Goal: Task Accomplishment & Management: Use online tool/utility

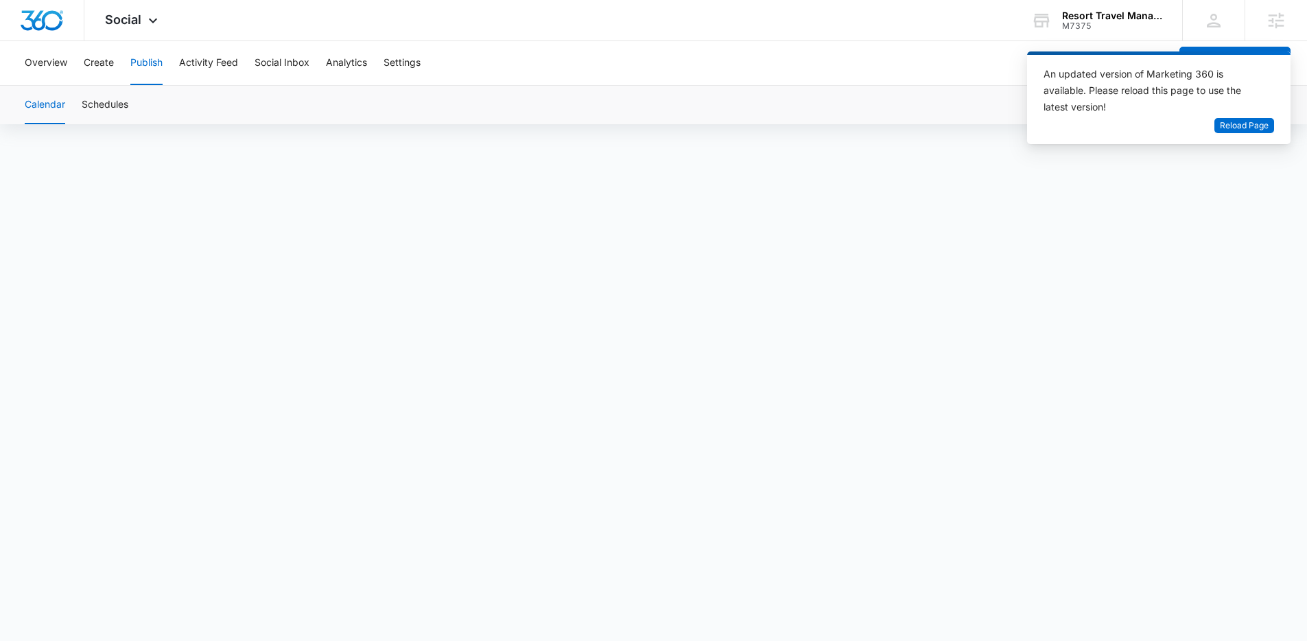
click at [1111, 12] on div "Resort Travel Management (PEN Management)" at bounding box center [1112, 15] width 100 height 11
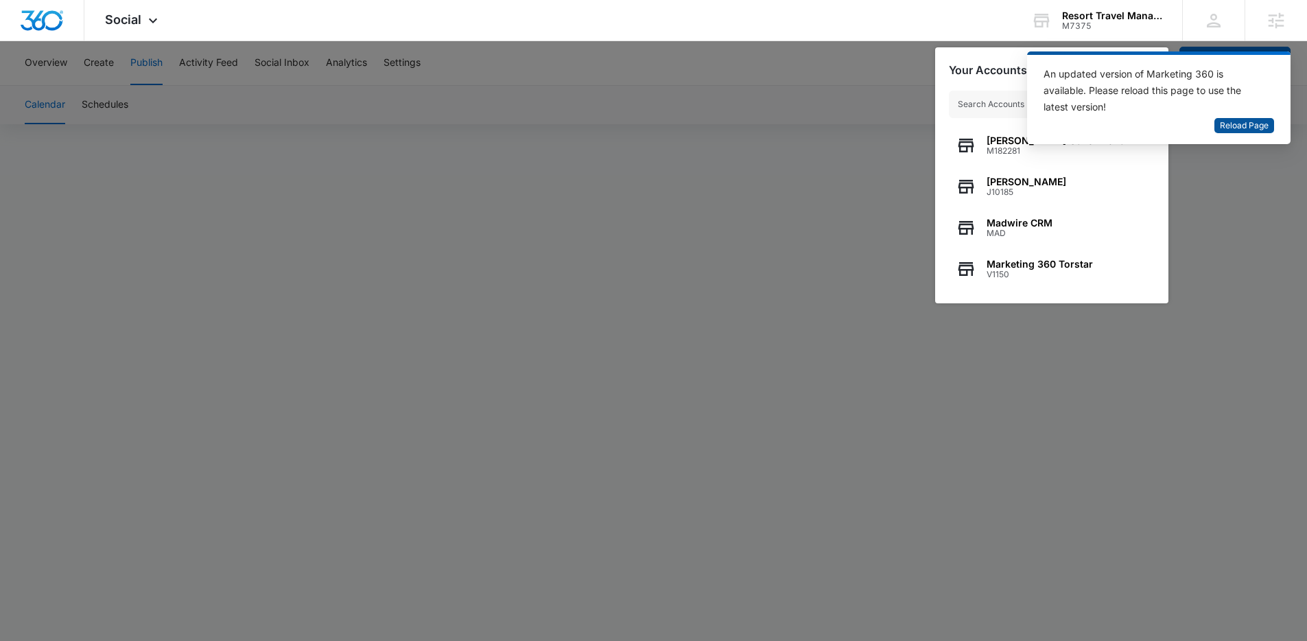
click at [1230, 125] on span "Reload Page" at bounding box center [1243, 125] width 49 height 13
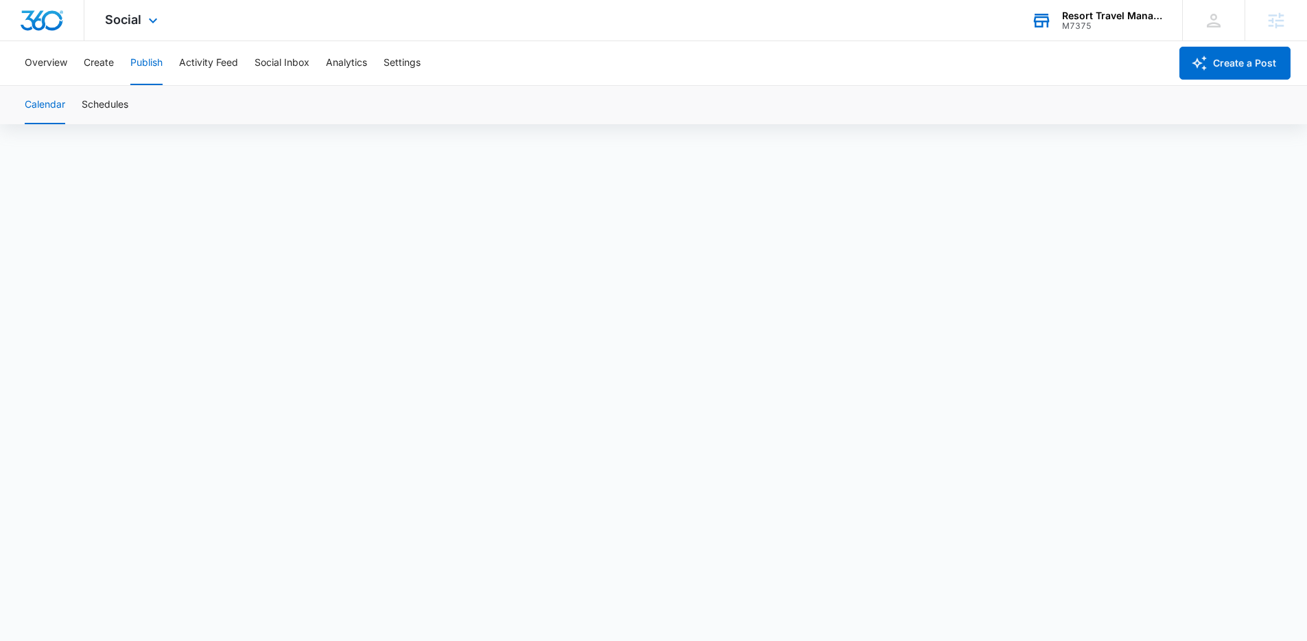
click at [1087, 31] on div "Resort Travel Management (PEN Management) M7375 Your Accounts View All" at bounding box center [1095, 20] width 171 height 40
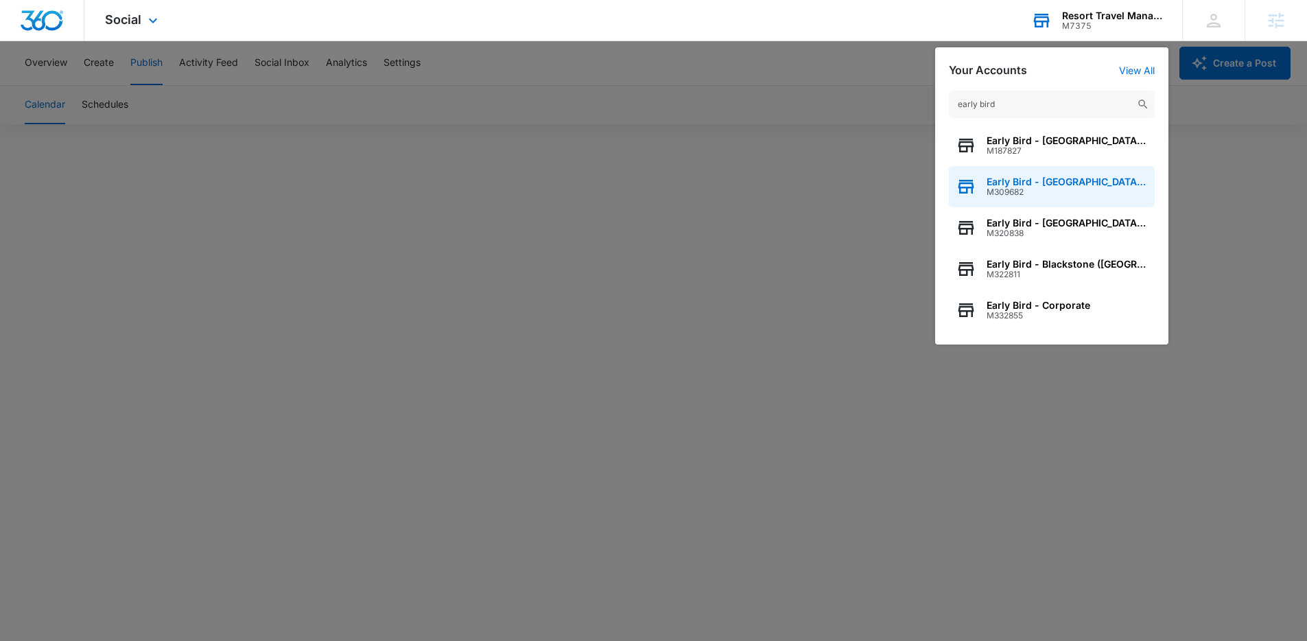
type input "early bird"
click at [1067, 190] on span "M309682" at bounding box center [1066, 192] width 161 height 10
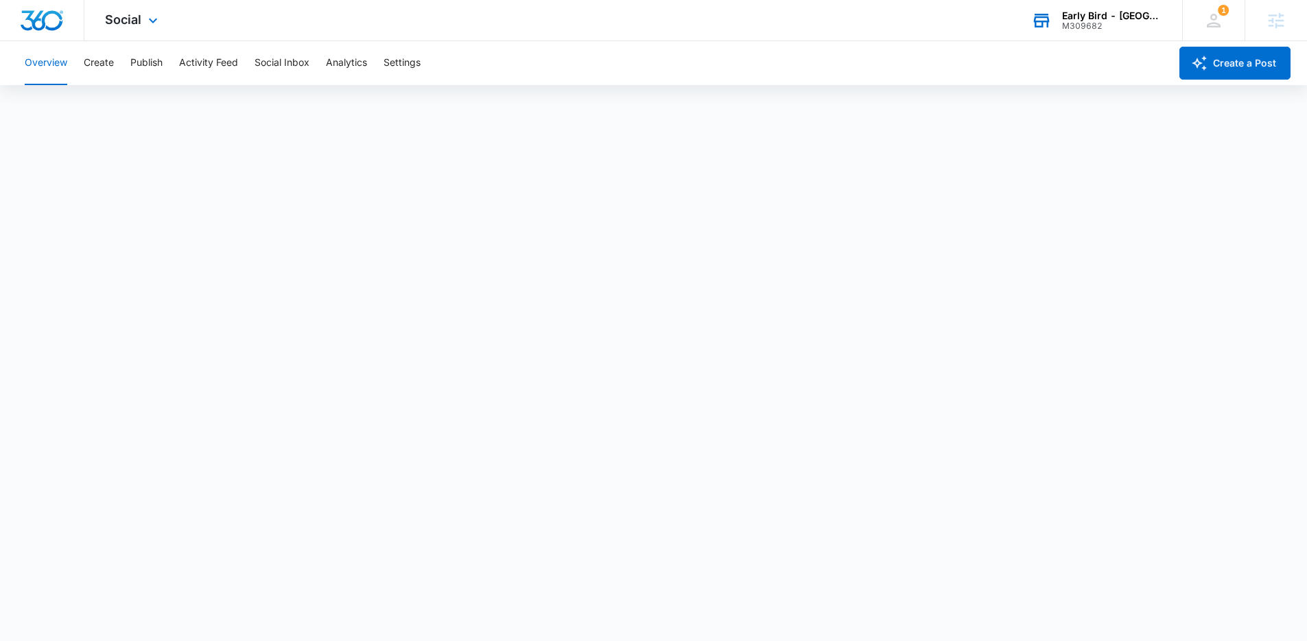
click at [138, 31] on div "Social Apps Reputation Forms CRM Email Social POS Content Ads Intelligence File…" at bounding box center [132, 20] width 97 height 40
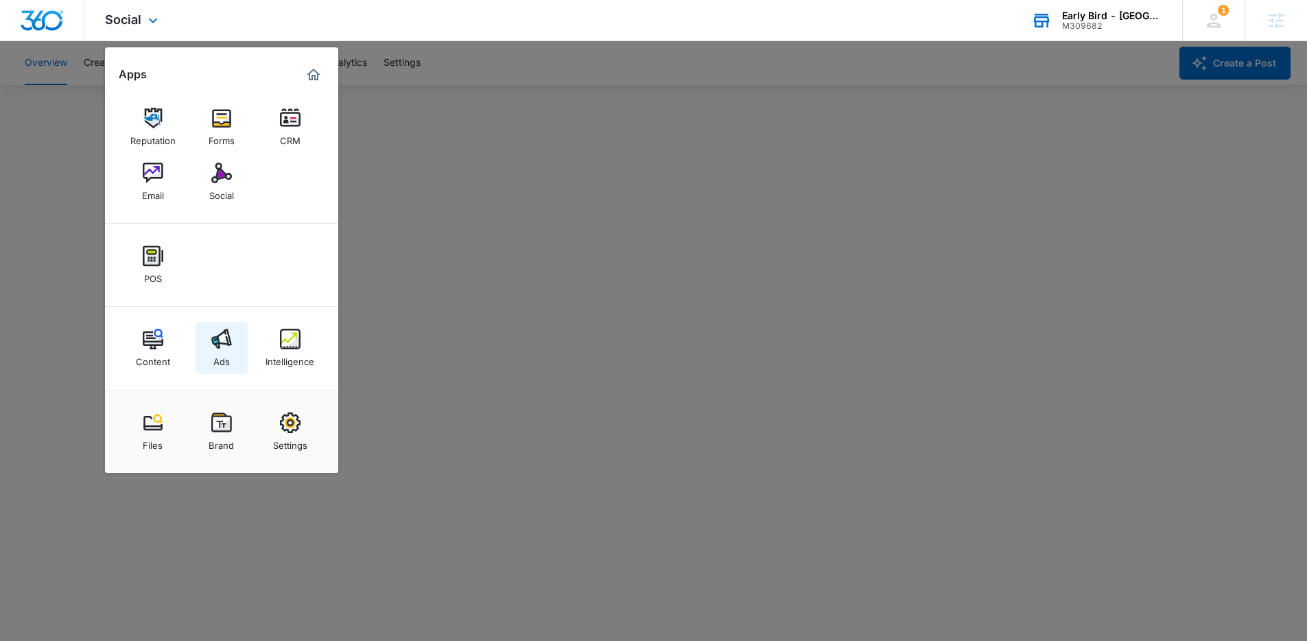
click at [215, 356] on div "Ads" at bounding box center [221, 358] width 16 height 18
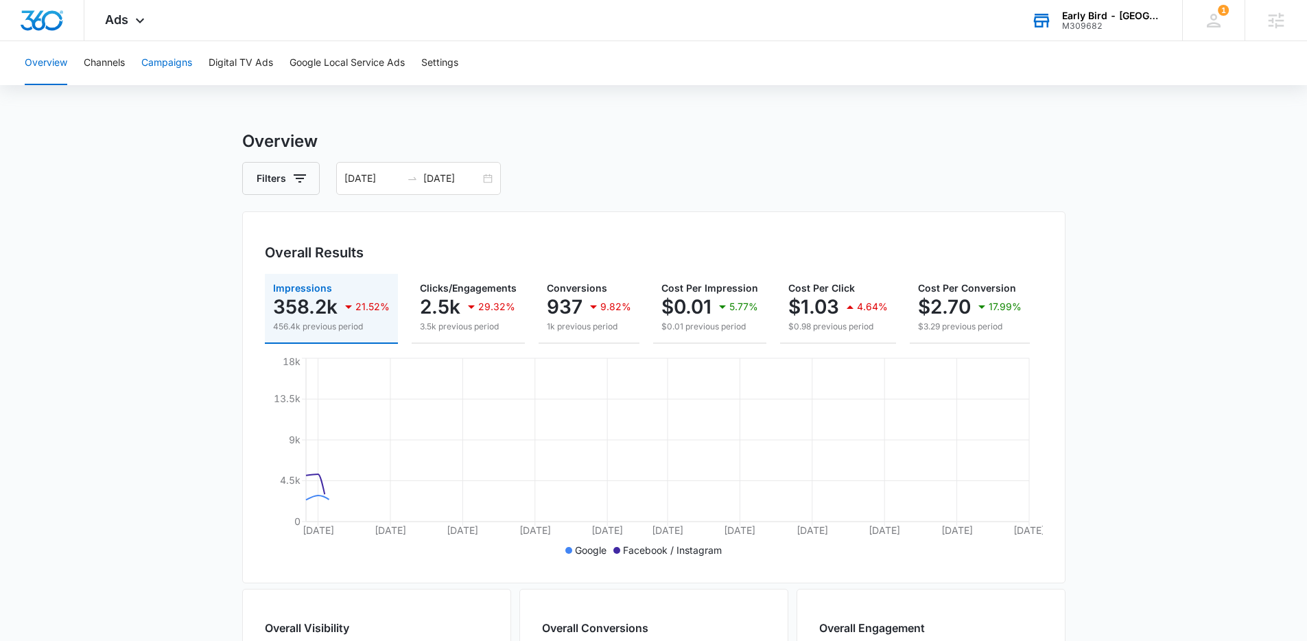
click at [169, 75] on button "Campaigns" at bounding box center [166, 63] width 51 height 44
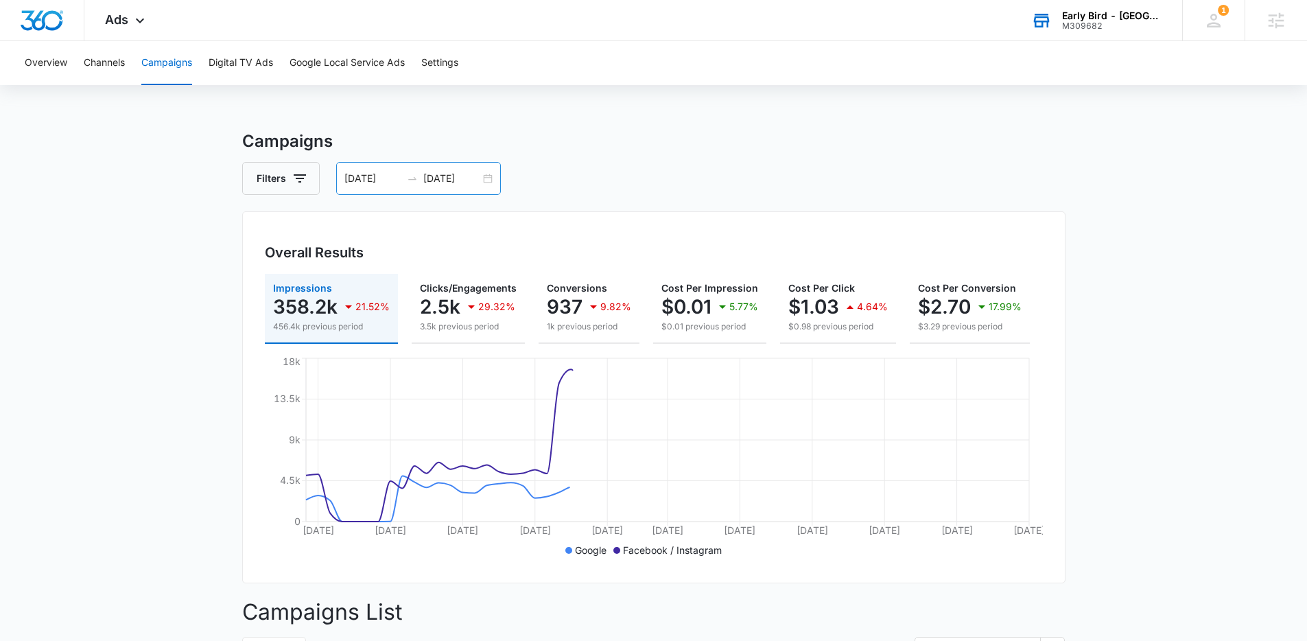
click at [489, 179] on div "06/09/2025 08/08/2025" at bounding box center [418, 178] width 165 height 33
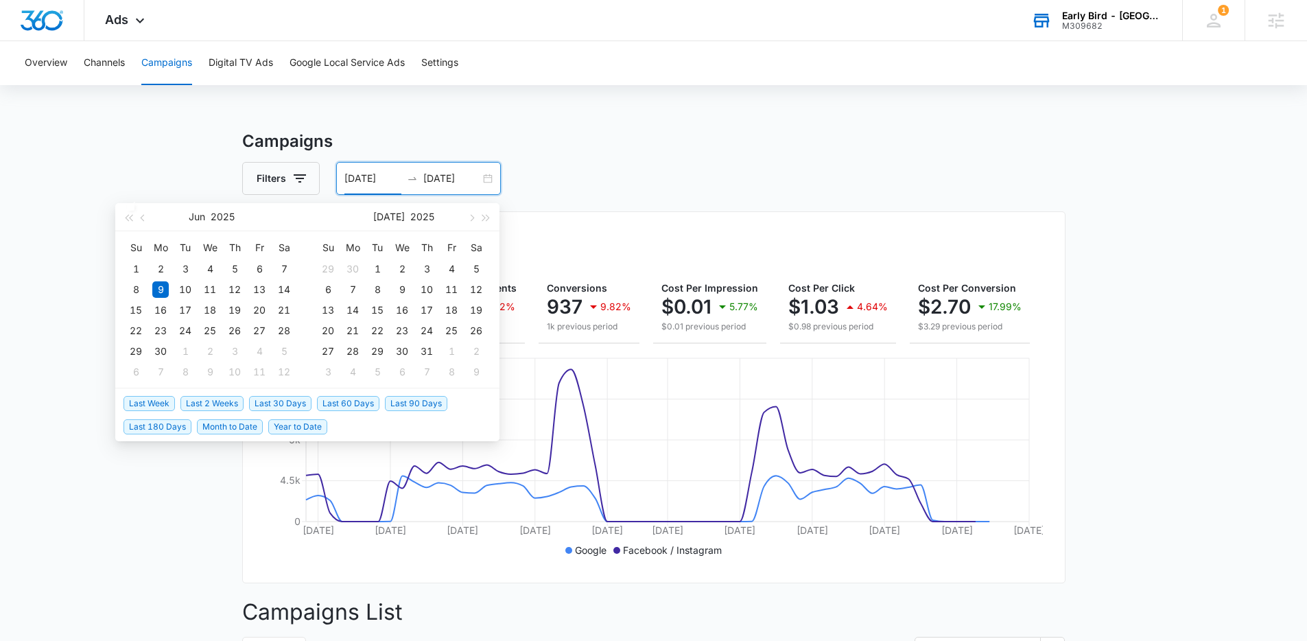
click at [351, 407] on span "Last 60 Days" at bounding box center [348, 403] width 62 height 15
type input "08/07/2025"
type input "10/06/2025"
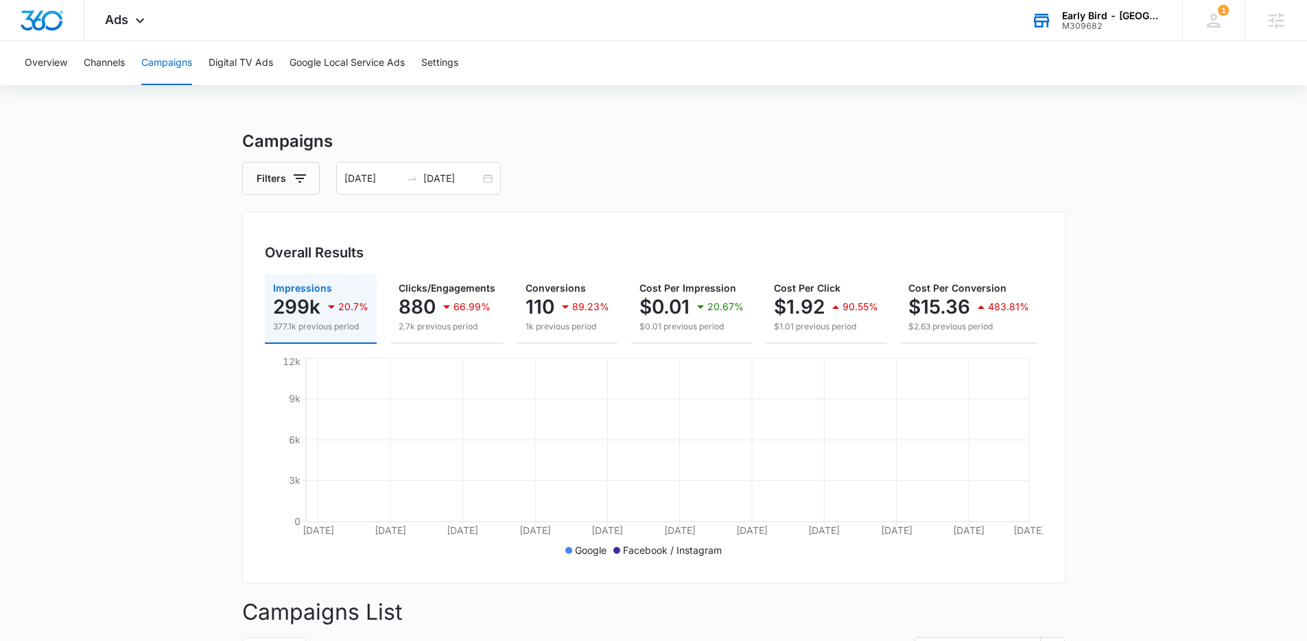
click at [179, 519] on main "Campaigns Filters 08/07/2025 10/06/2025 Overall Results Impressions 299k 20.7% …" at bounding box center [653, 610] width 1307 height 963
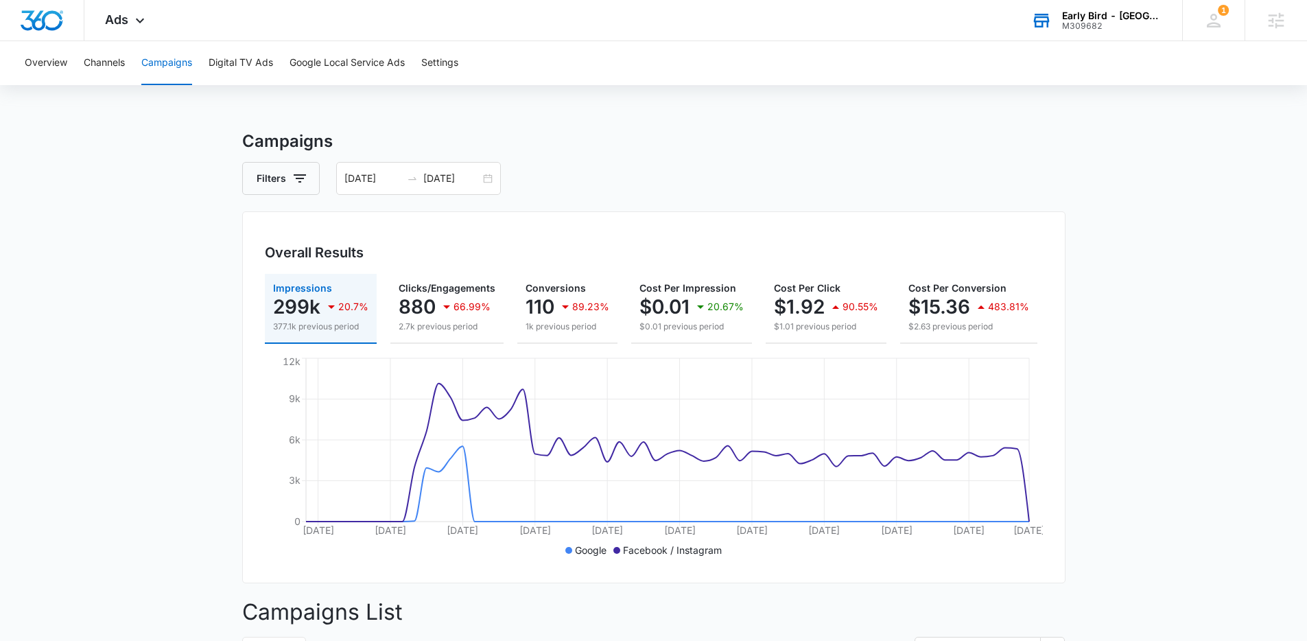
click at [1157, 474] on main "Campaigns Filters 08/07/2025 10/06/2025 Overall Results Impressions 299k 20.7% …" at bounding box center [653, 610] width 1307 height 963
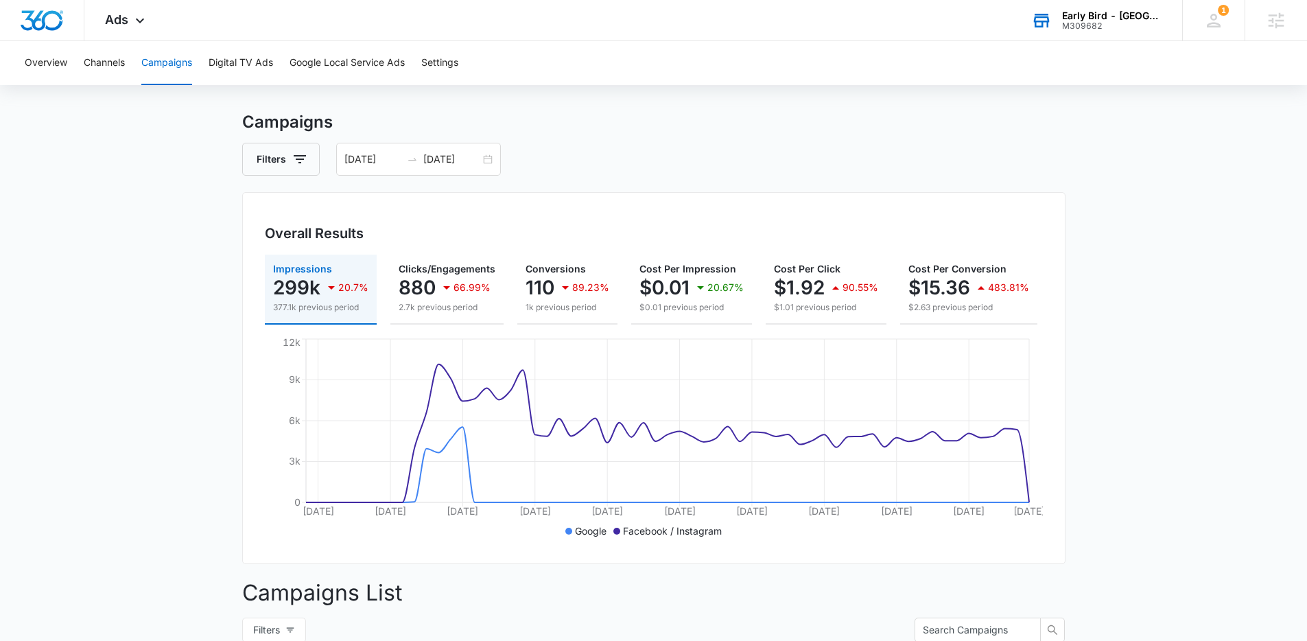
scroll to position [6, 0]
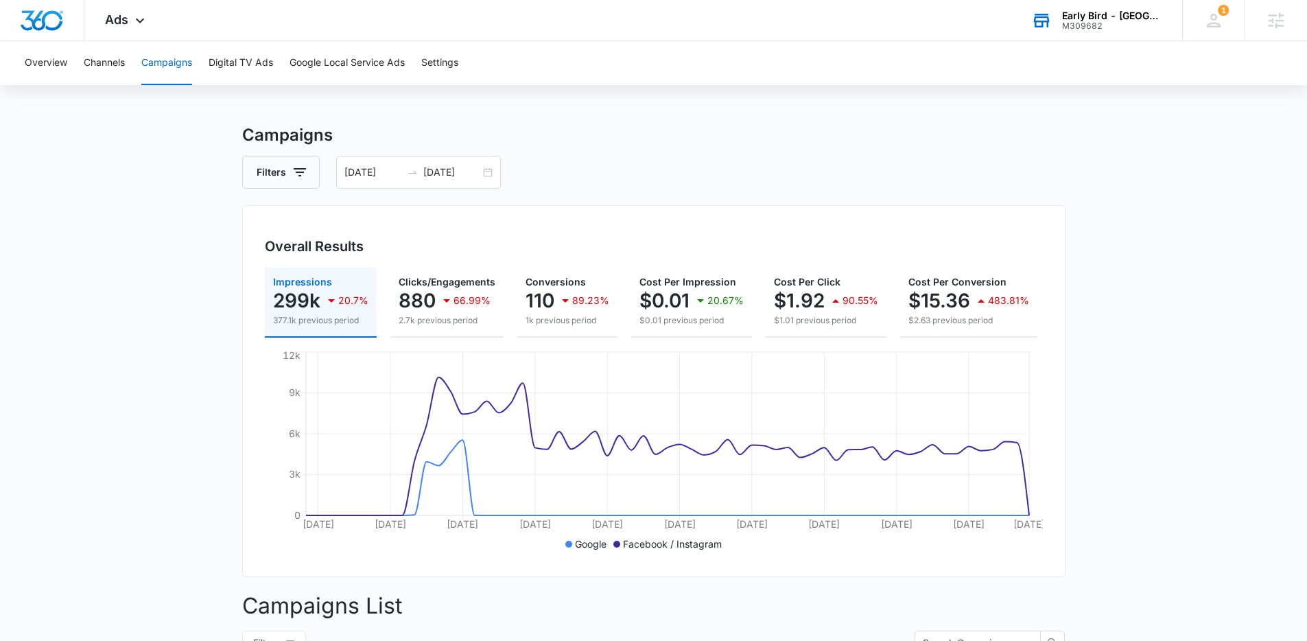
click at [1171, 449] on main "Campaigns Filters 08/07/2025 10/06/2025 Overall Results Impressions 299k 20.7% …" at bounding box center [653, 604] width 1307 height 963
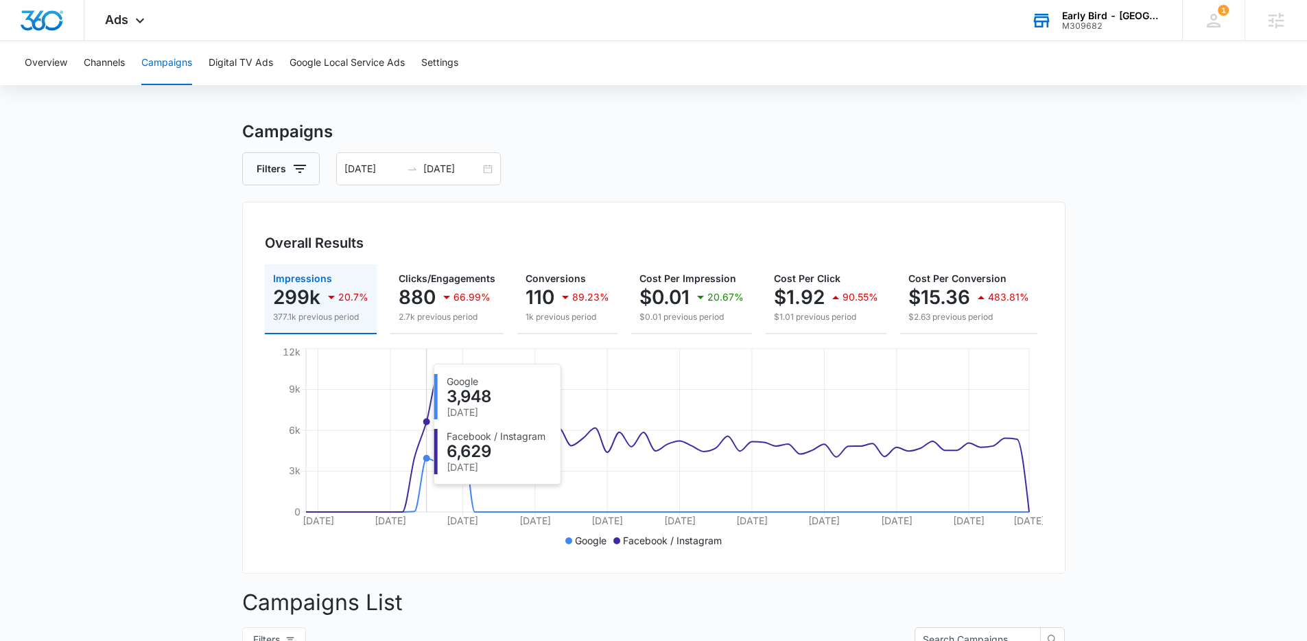
scroll to position [0, 0]
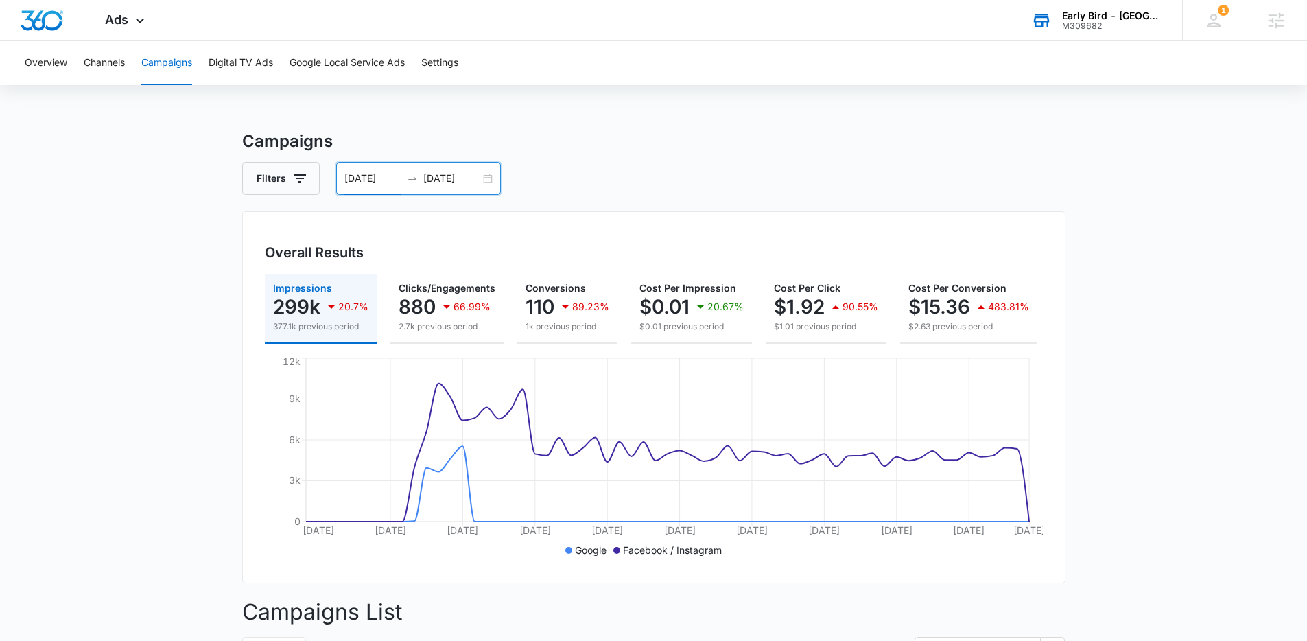
click at [371, 178] on input "08/07/2025" at bounding box center [372, 178] width 57 height 15
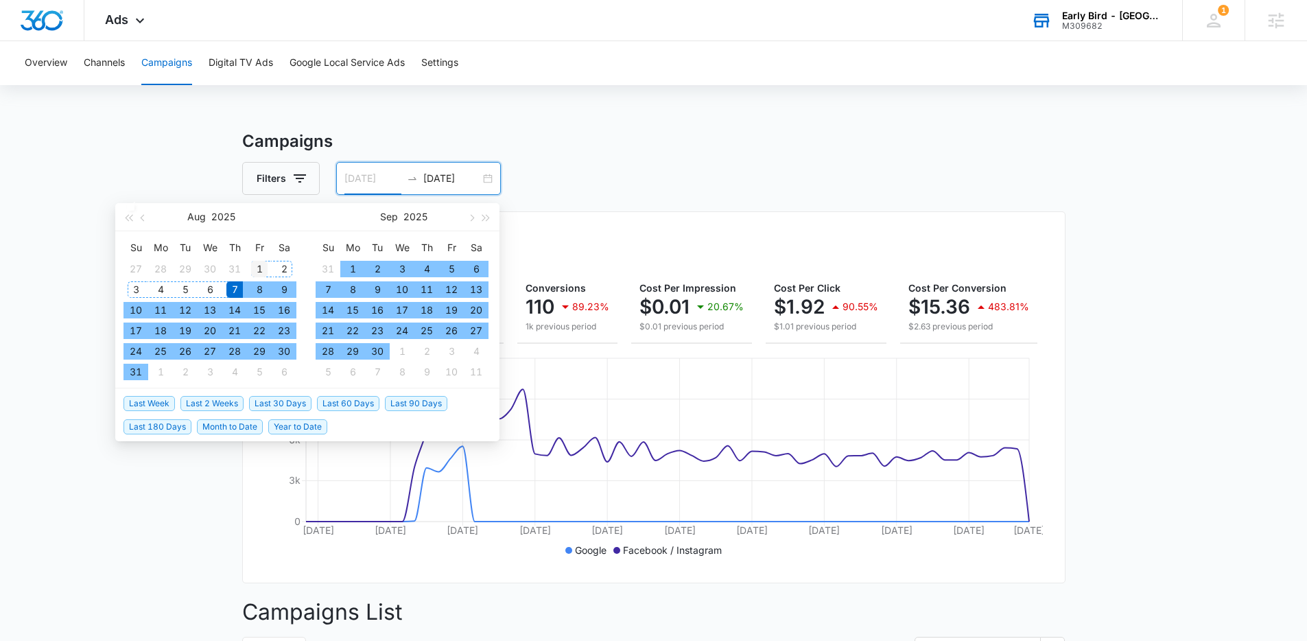
type input "[DATE]"
click at [254, 265] on div "1" at bounding box center [259, 269] width 16 height 16
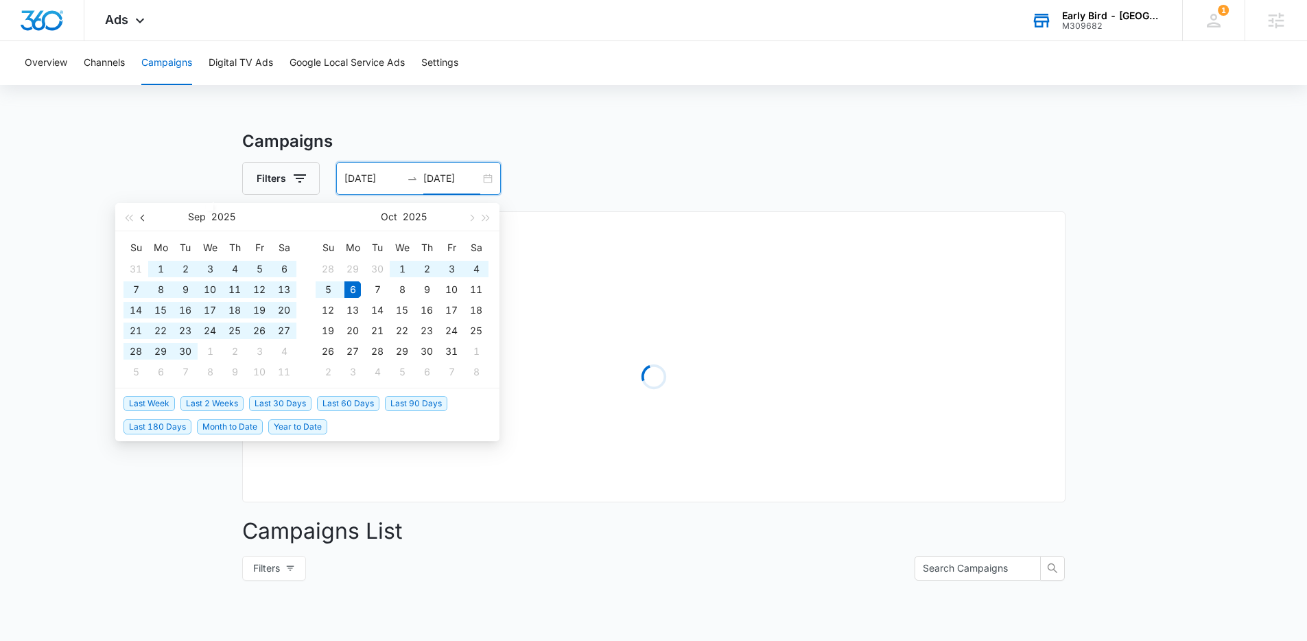
click at [136, 203] on button "button" at bounding box center [143, 216] width 15 height 27
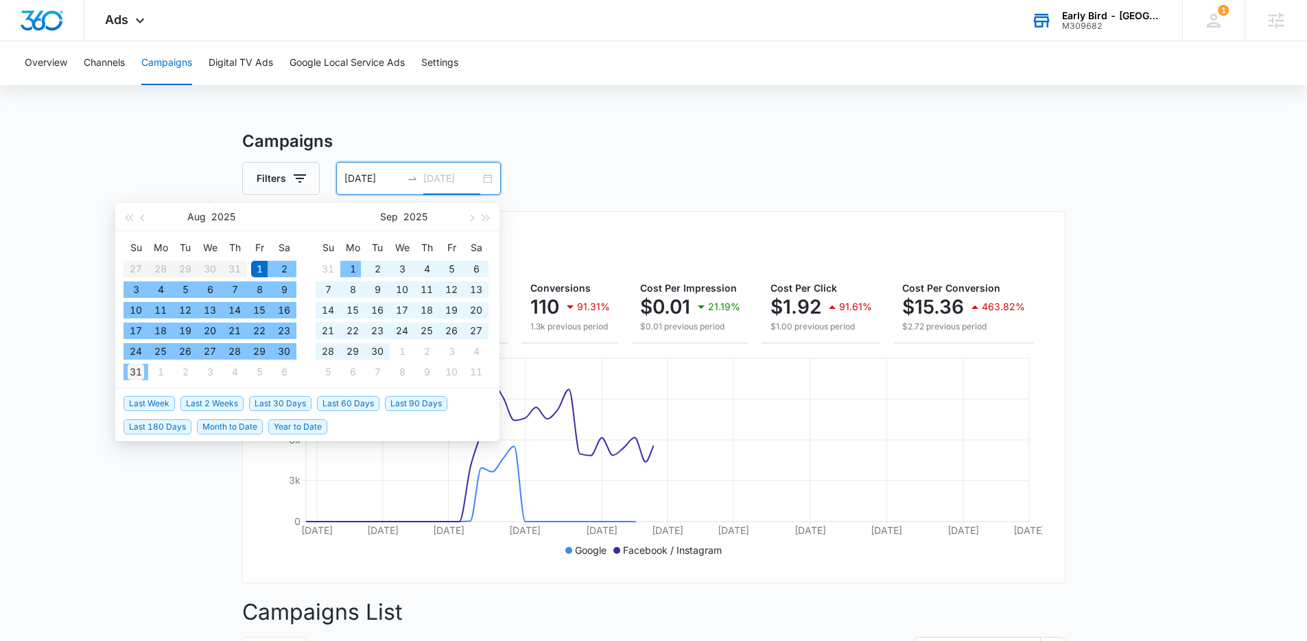
click at [145, 374] on td "31" at bounding box center [135, 371] width 25 height 21
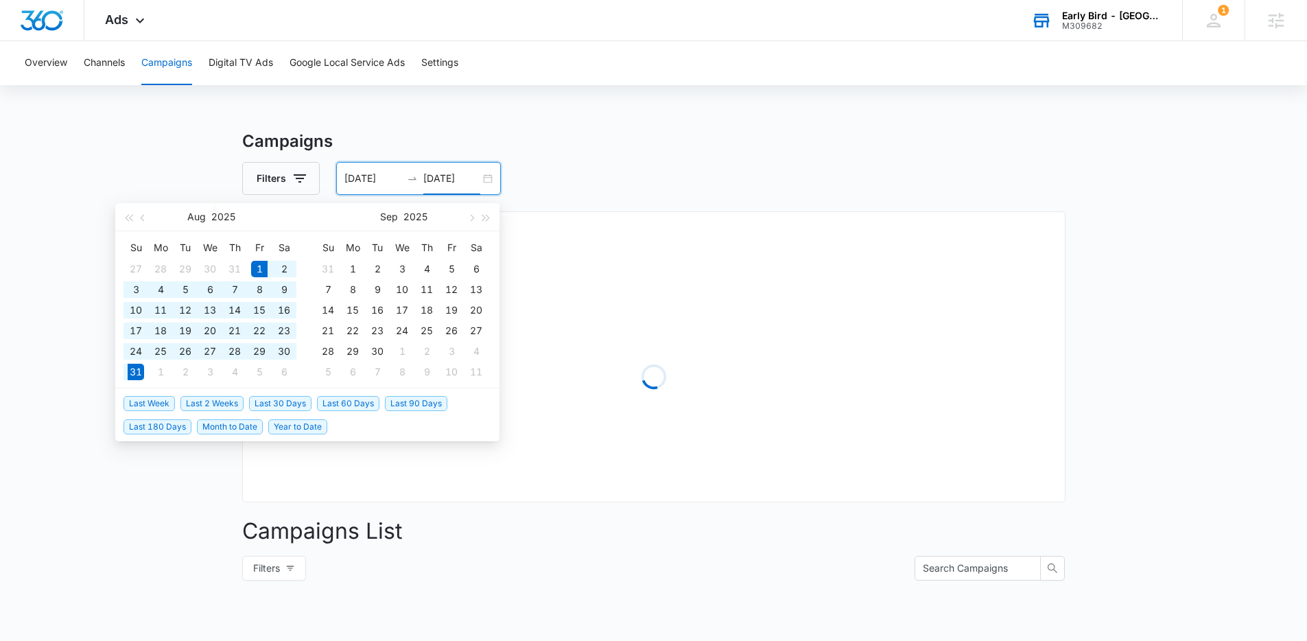
type input "[DATE]"
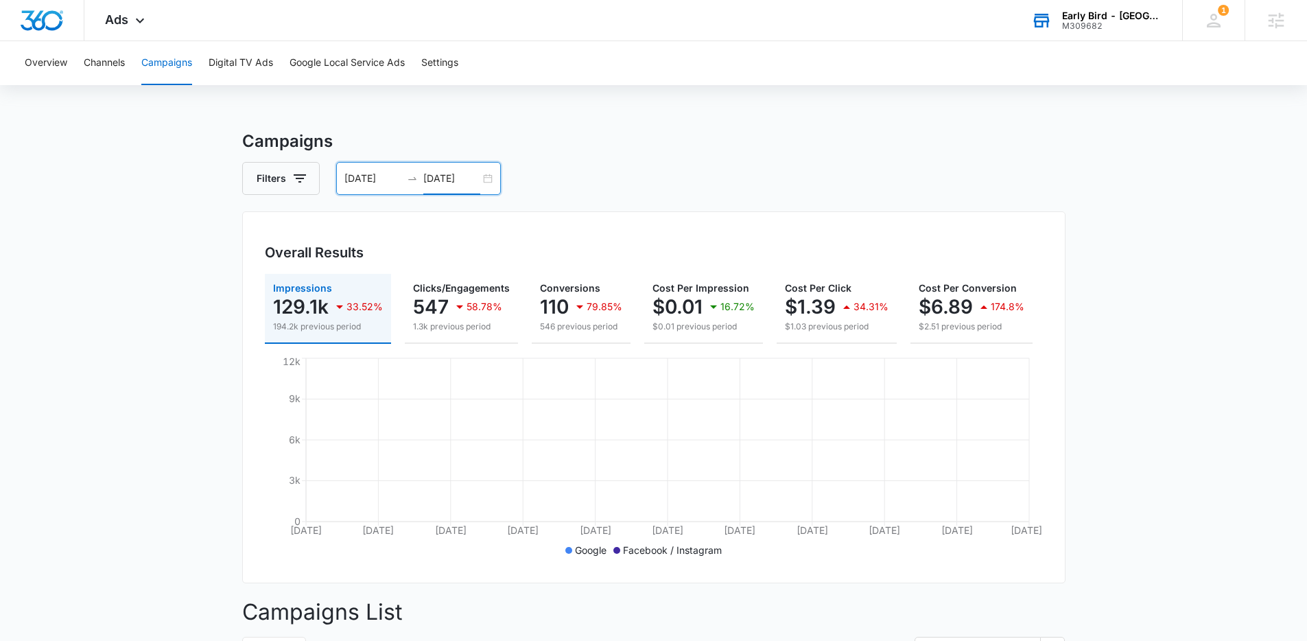
click at [136, 468] on main "Campaigns Filters 08/01/2025 08/31/2025 Overall Results Impressions 129.1k 33.5…" at bounding box center [653, 610] width 1307 height 963
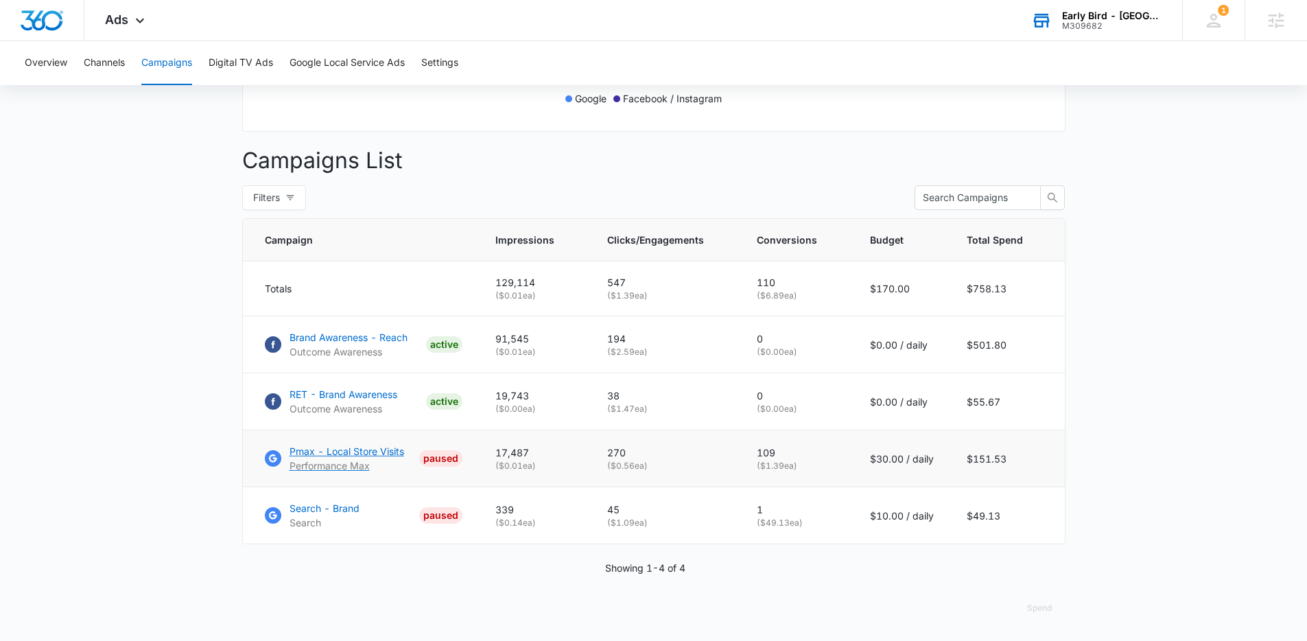
click at [380, 454] on p "Pmax - Local Store Visits" at bounding box center [346, 451] width 115 height 14
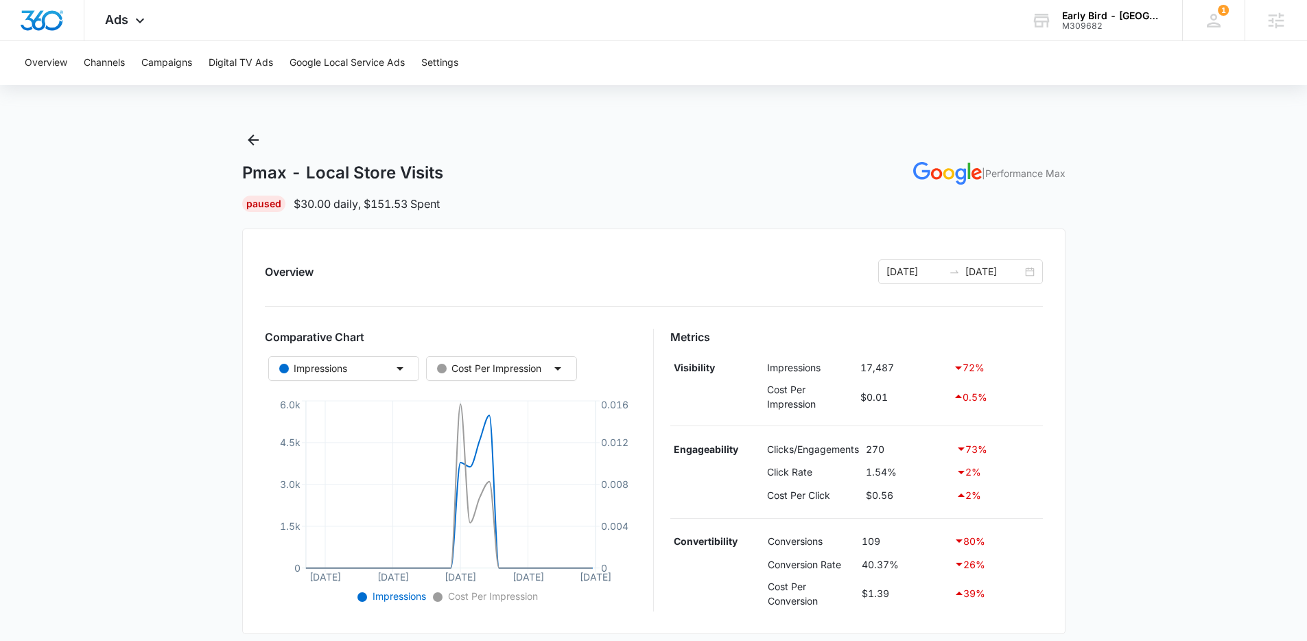
click at [1196, 304] on main "Pmax - Local Store Visits | Performance Max Paused $30.00 daily , $151.53 Spent…" at bounding box center [653, 564] width 1307 height 870
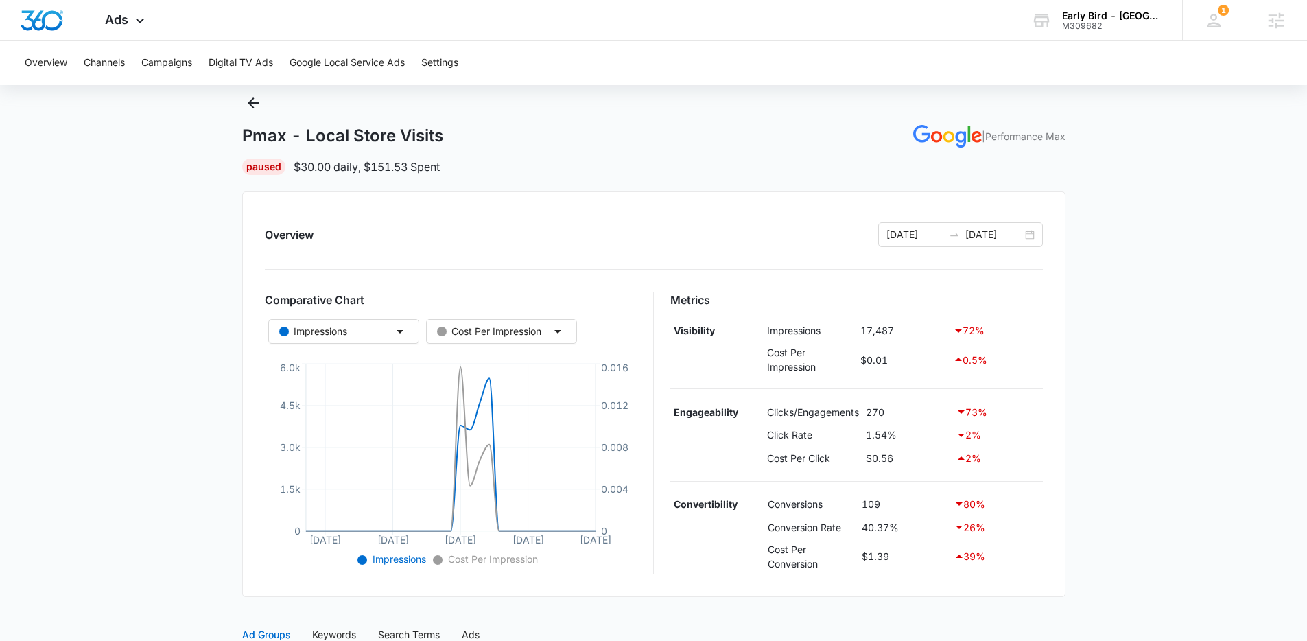
scroll to position [35, 0]
click at [546, 157] on div "Pmax - Local Store Visits | Performance Max Paused $30.00 daily , $151.53 Spent" at bounding box center [653, 135] width 823 height 83
click at [250, 105] on icon "Back" at bounding box center [253, 104] width 11 height 11
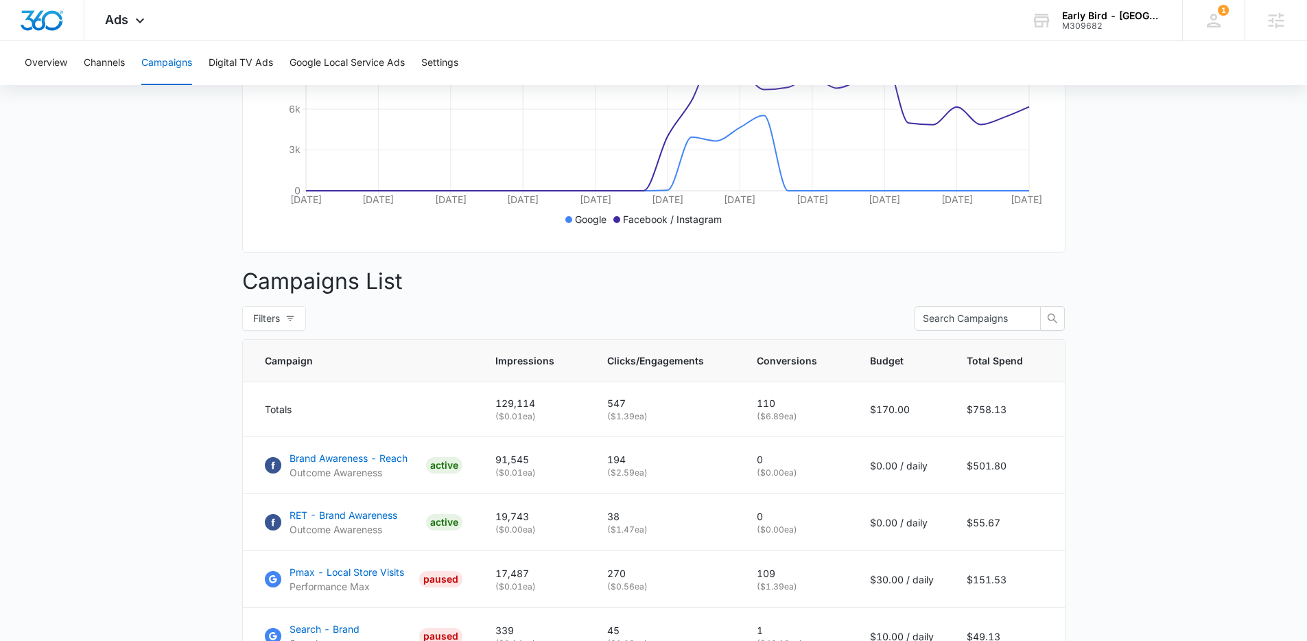
scroll to position [462, 0]
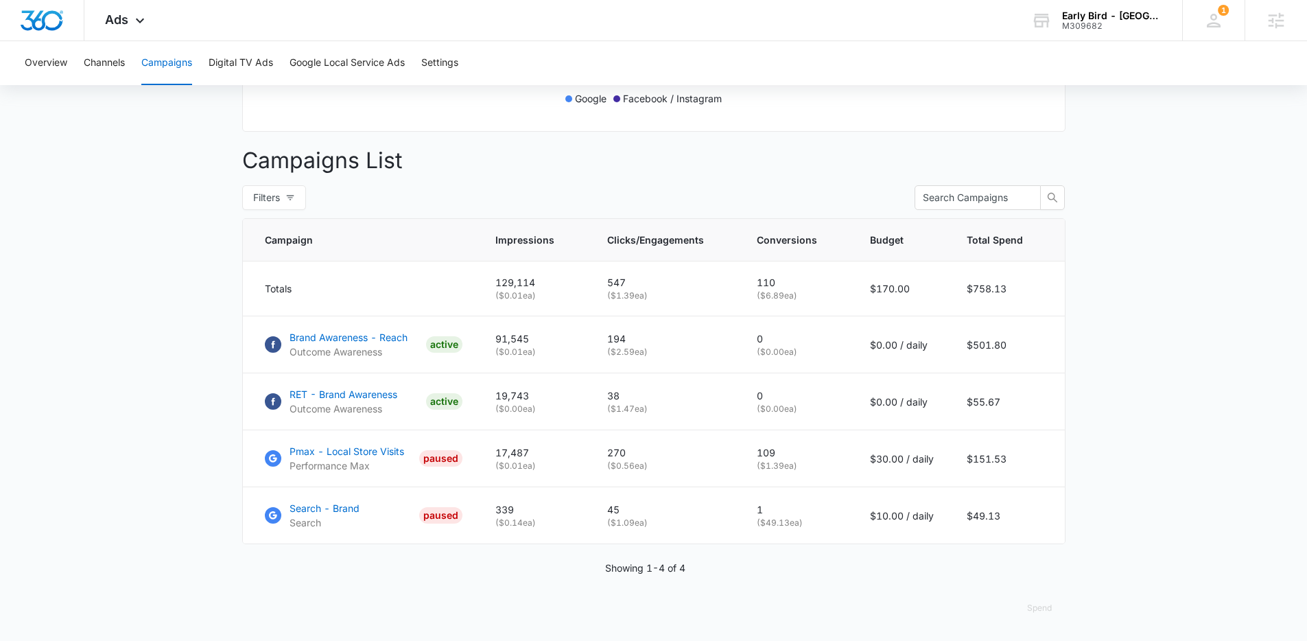
click at [1118, 381] on main "Campaigns Filters 08/01/2025 08/31/2025 Overall Results Impressions 129.1k 33.5…" at bounding box center [653, 159] width 1307 height 963
click at [1101, 516] on main "Campaigns Filters 08/01/2025 08/31/2025 Overall Results Impressions 129.1k 33.5…" at bounding box center [653, 159] width 1307 height 963
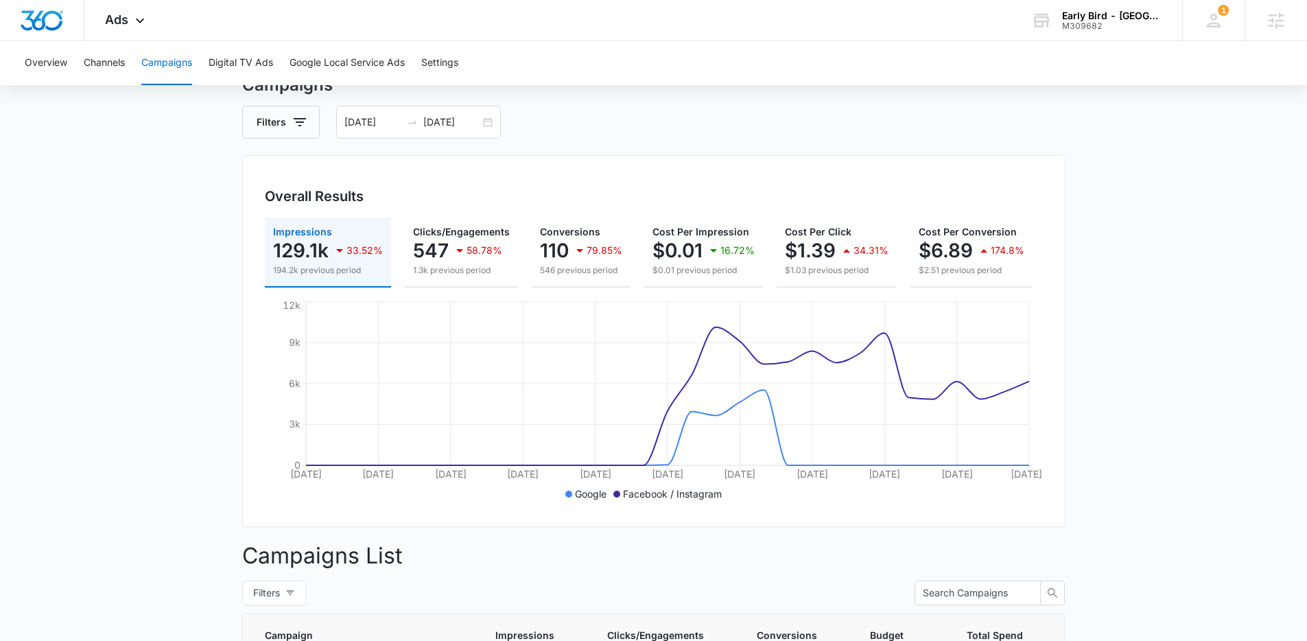
scroll to position [56, 0]
click at [1123, 481] on main "Campaigns Filters 08/01/2025 08/31/2025 Overall Results Impressions 129.1k 33.5…" at bounding box center [653, 554] width 1307 height 963
click at [1174, 453] on main "Campaigns Filters 08/01/2025 08/31/2025 Overall Results Impressions 129.1k 33.5…" at bounding box center [653, 554] width 1307 height 963
click at [381, 123] on input "[DATE]" at bounding box center [372, 122] width 57 height 15
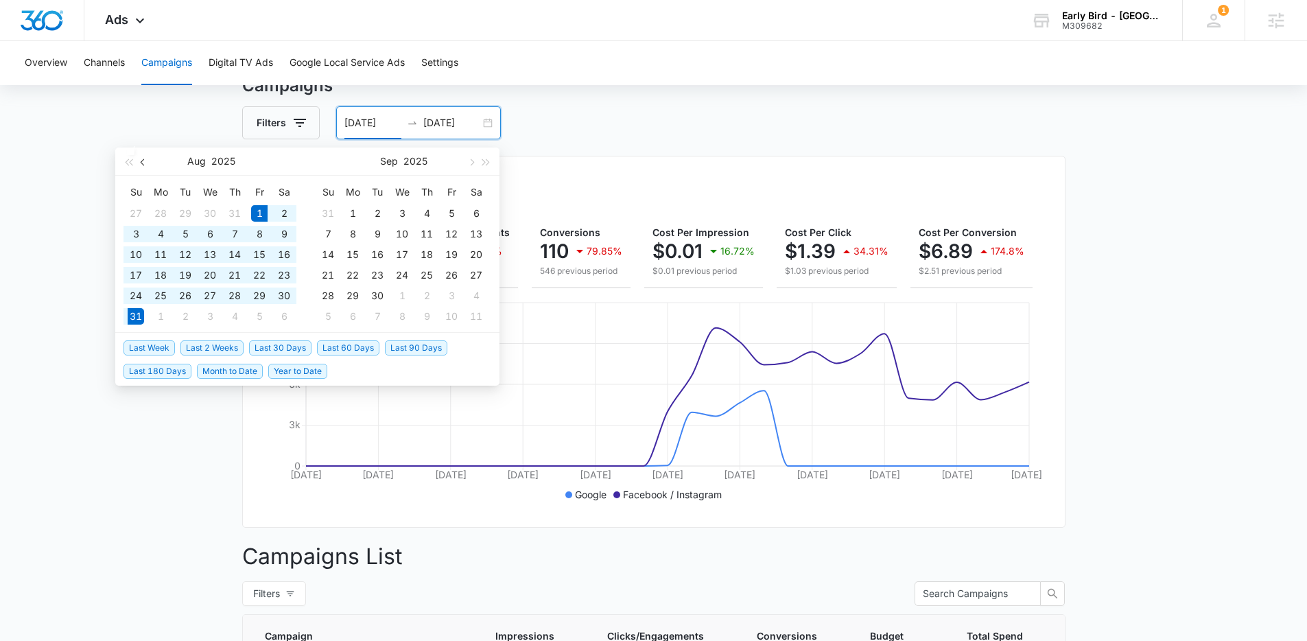
click at [143, 164] on span "button" at bounding box center [144, 161] width 7 height 7
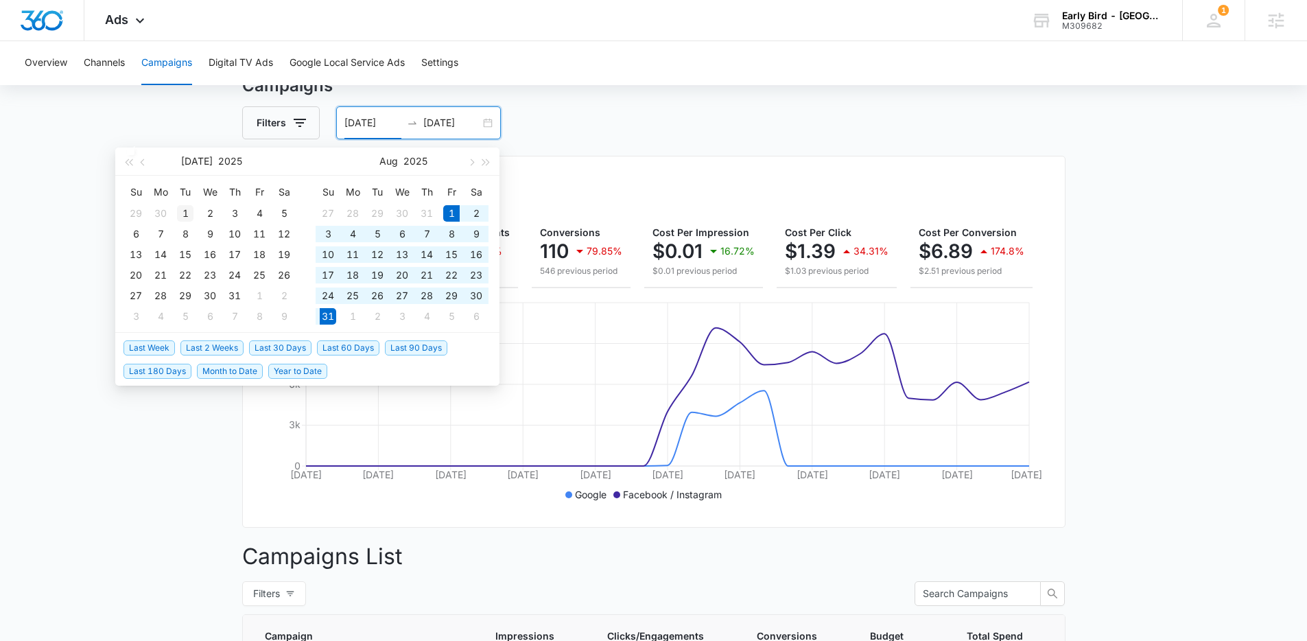
type input "07/01/2025"
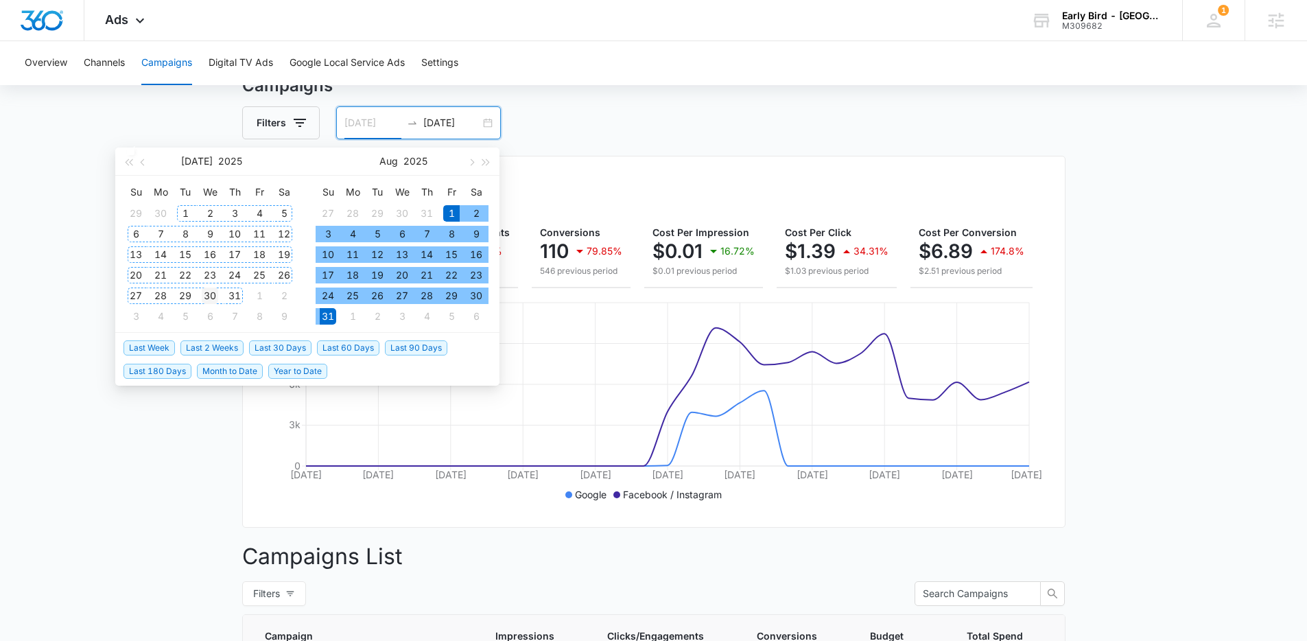
drag, startPoint x: 189, startPoint y: 211, endPoint x: 220, endPoint y: 285, distance: 81.1
click at [189, 213] on div "1" at bounding box center [185, 213] width 16 height 16
type input "07/31/2025"
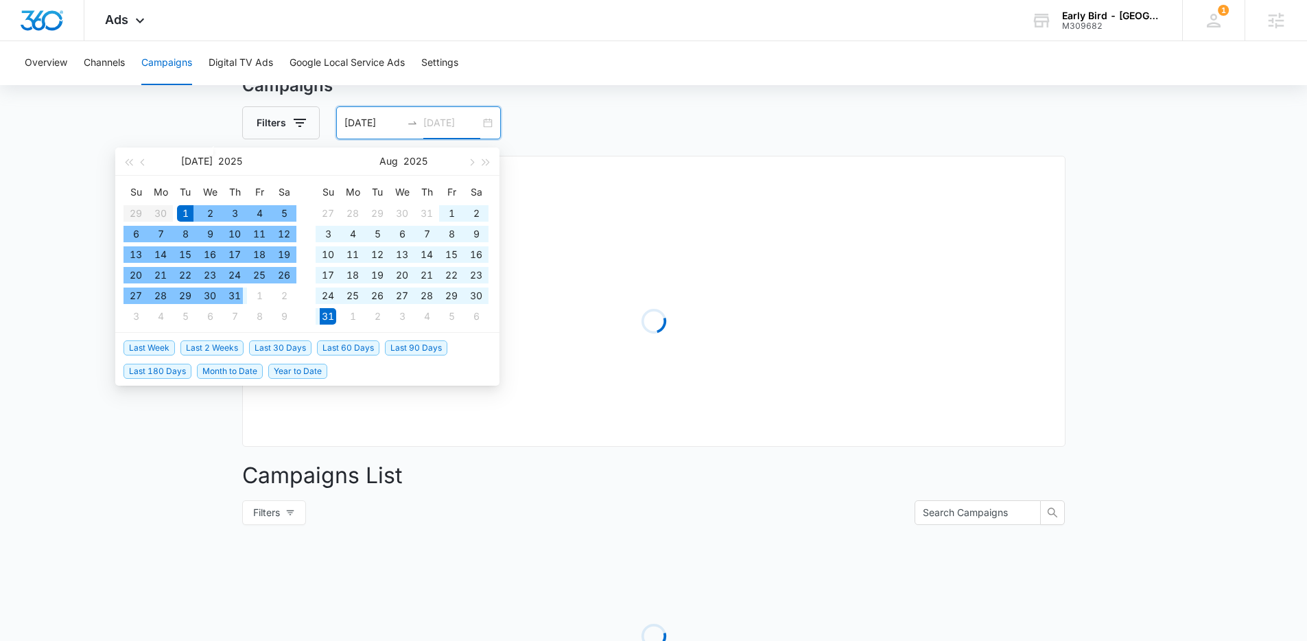
click at [232, 296] on div "31" at bounding box center [234, 295] width 16 height 16
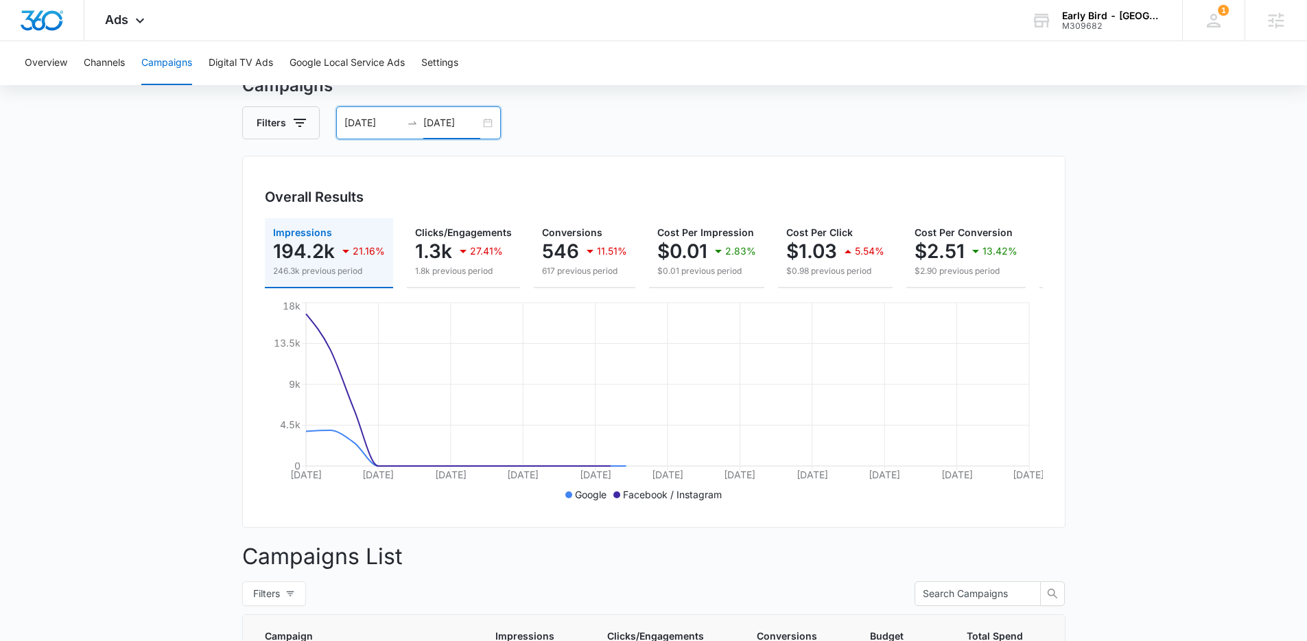
click at [109, 292] on main "Campaigns Filters 07/01/2025 07/31/2025 Overall Results Impressions 194.2k 21.1…" at bounding box center [653, 554] width 1307 height 963
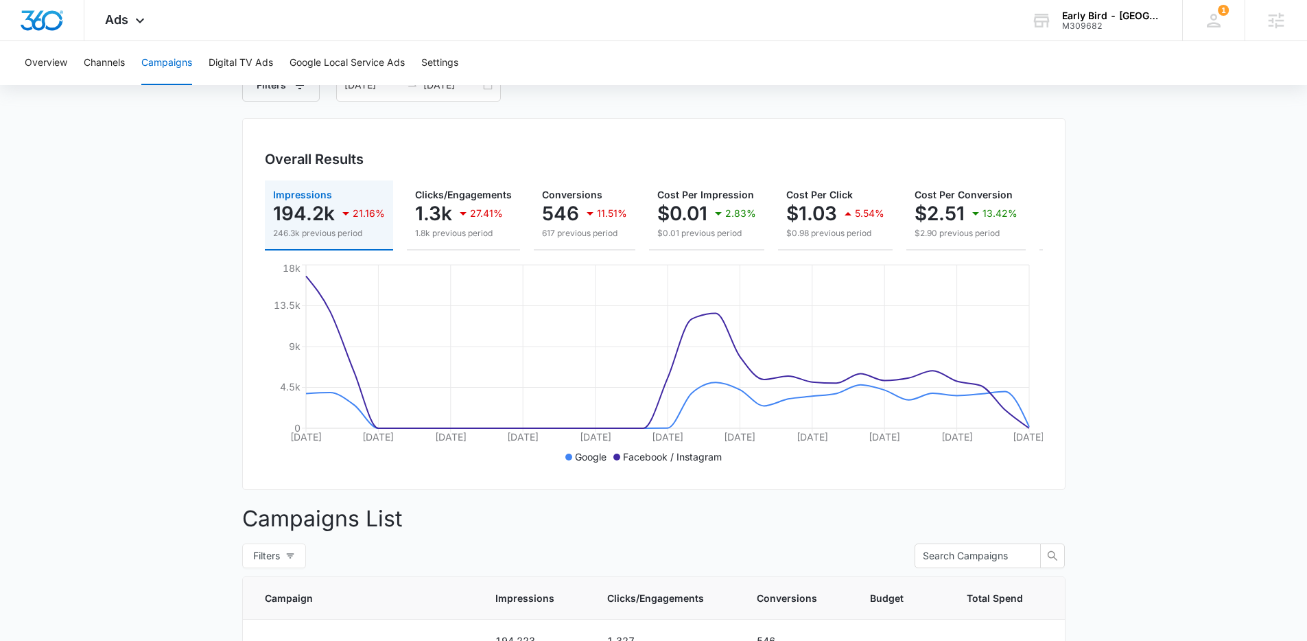
scroll to position [165, 0]
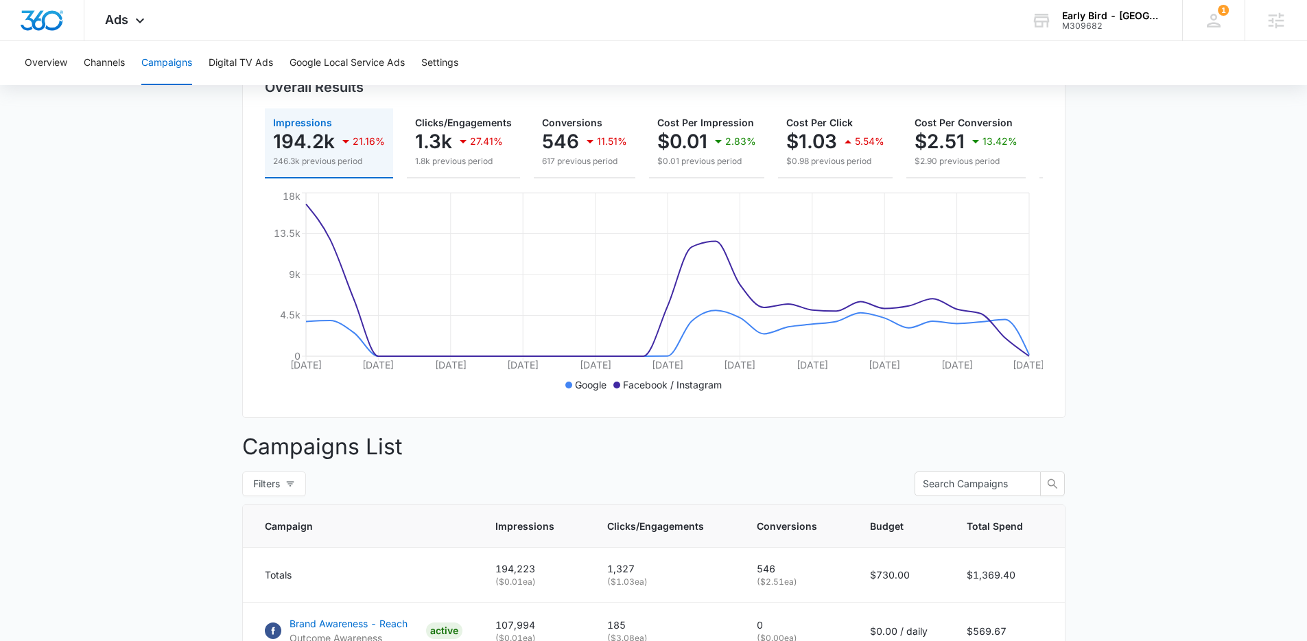
click at [1214, 439] on main "Campaigns Filters 07/01/2025 07/31/2025 Overall Results Impressions 194.2k 21.1…" at bounding box center [653, 445] width 1307 height 963
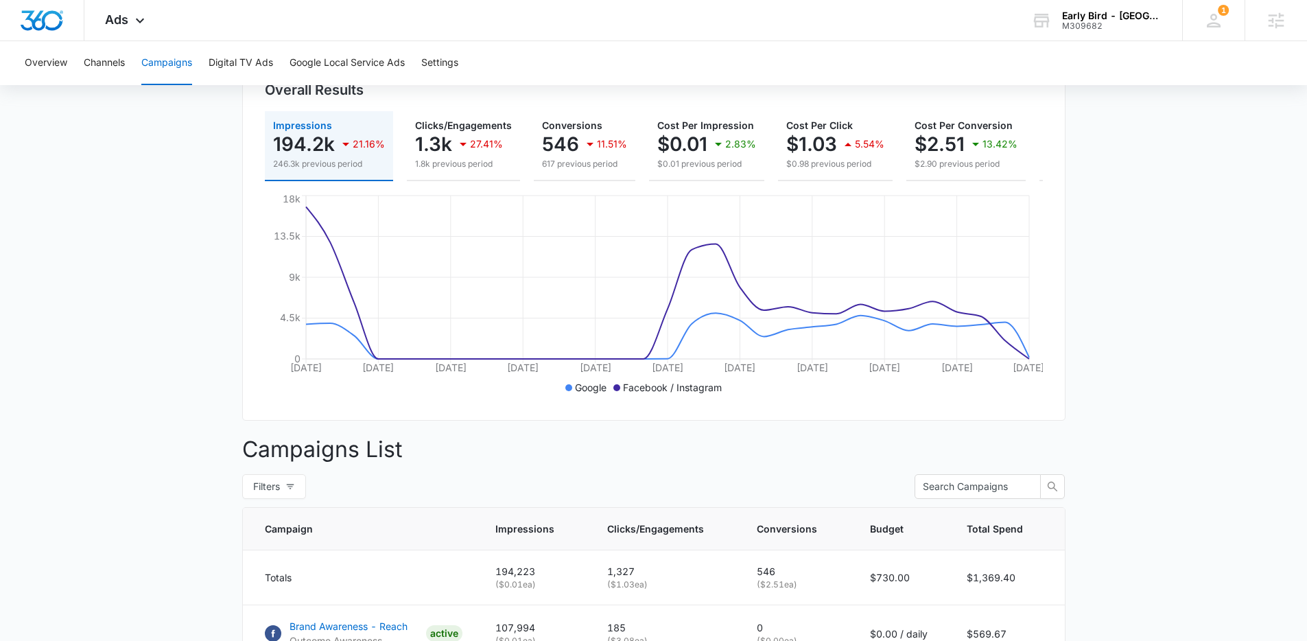
scroll to position [32, 0]
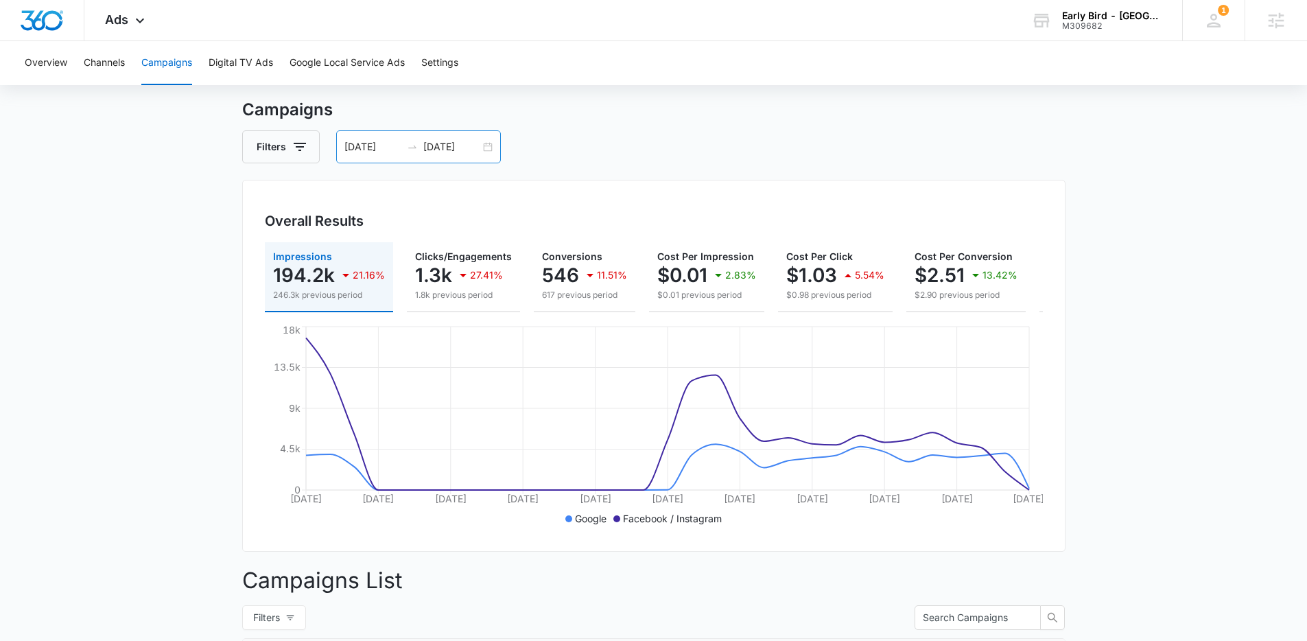
click at [375, 146] on input "07/01/2025" at bounding box center [372, 146] width 57 height 15
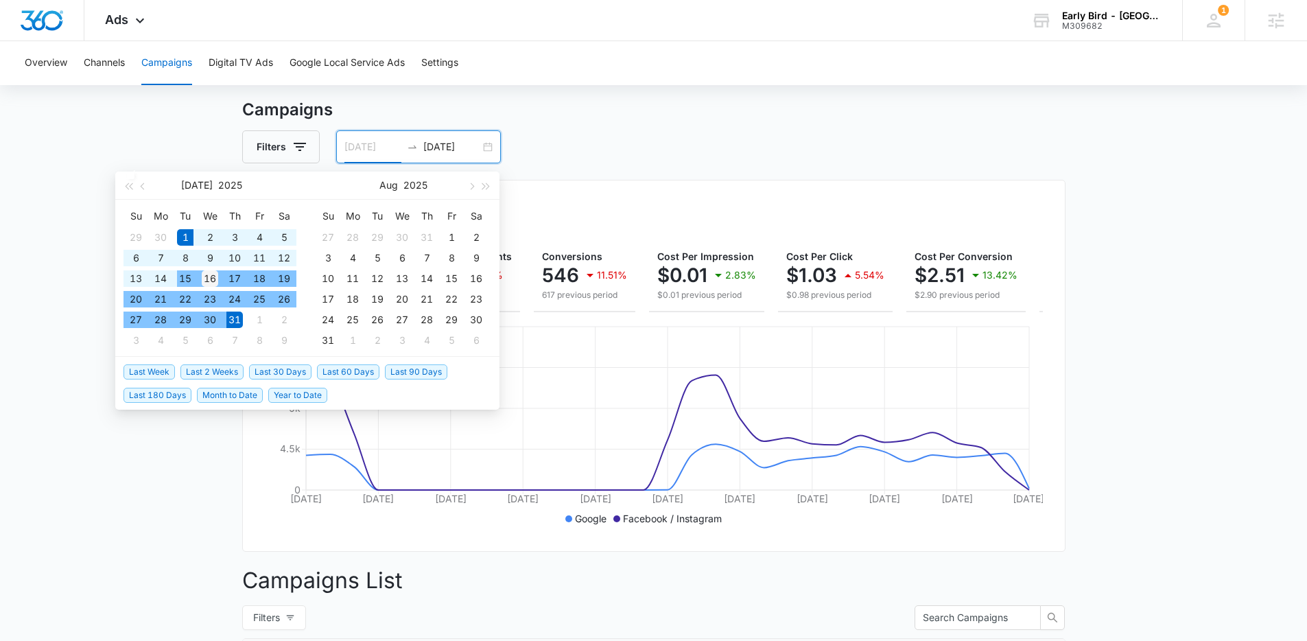
type input "07/16/2025"
click at [210, 277] on div "16" at bounding box center [210, 278] width 16 height 16
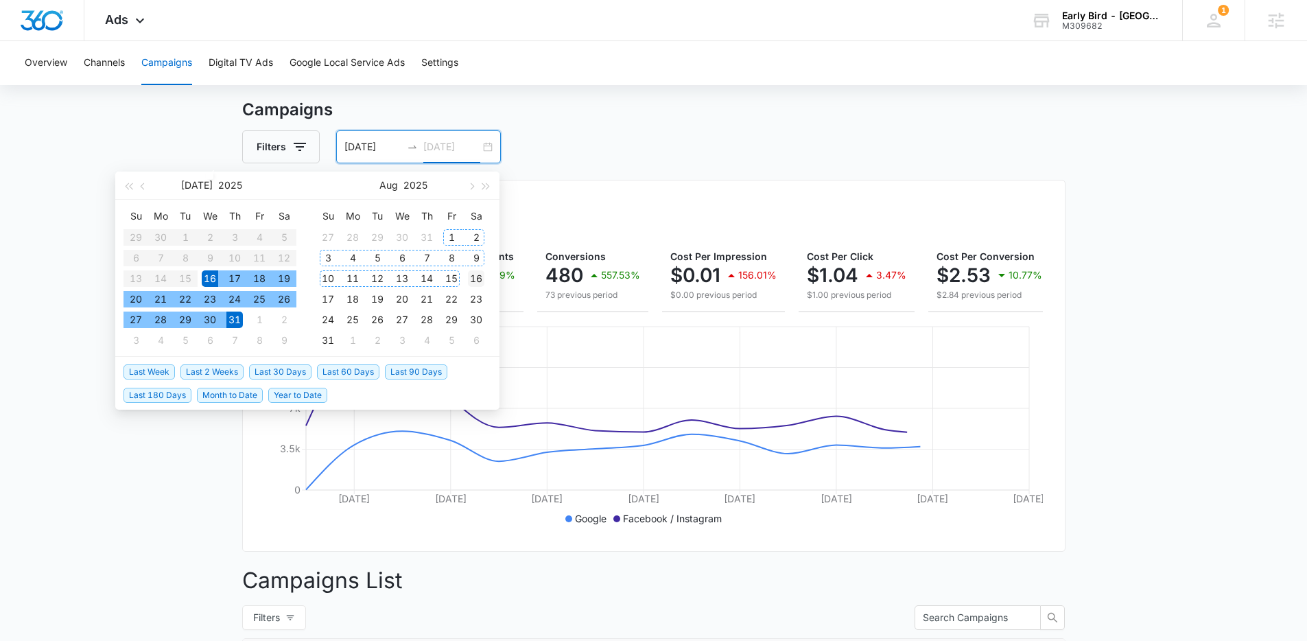
type input "08/16/2025"
click at [468, 279] on div "16" at bounding box center [476, 278] width 16 height 16
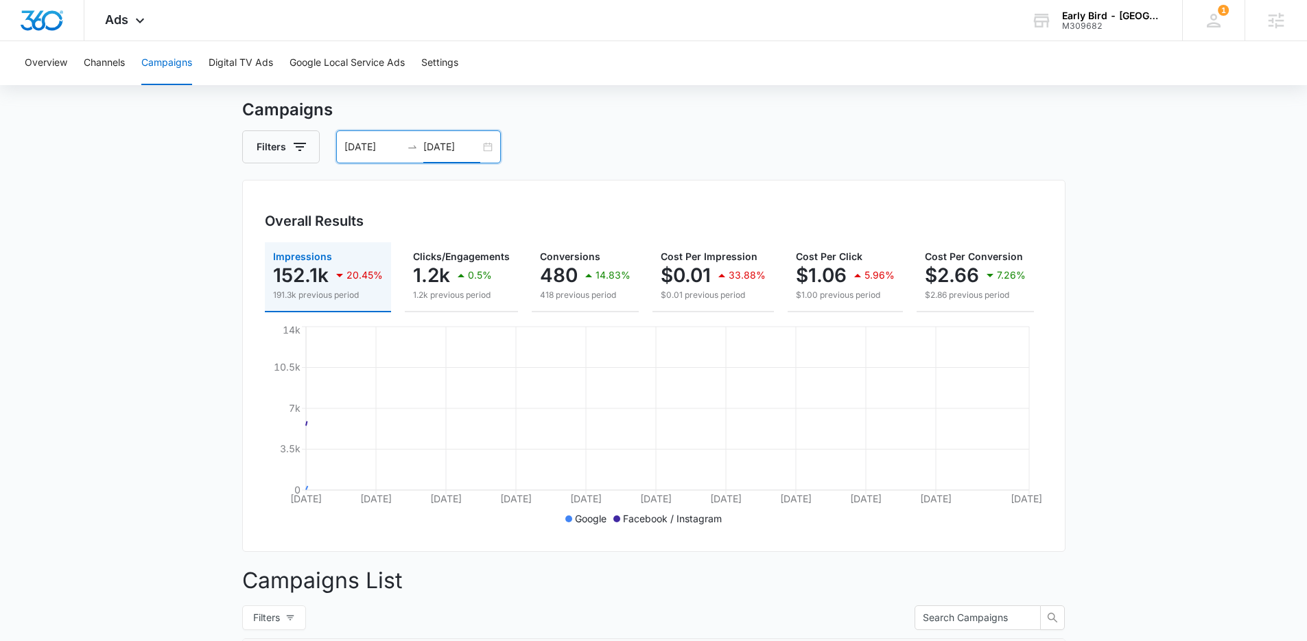
click at [1139, 366] on main "Campaigns Filters 07/16/2025 08/16/2025 Overall Results Impressions 152.1k 20.4…" at bounding box center [653, 578] width 1307 height 963
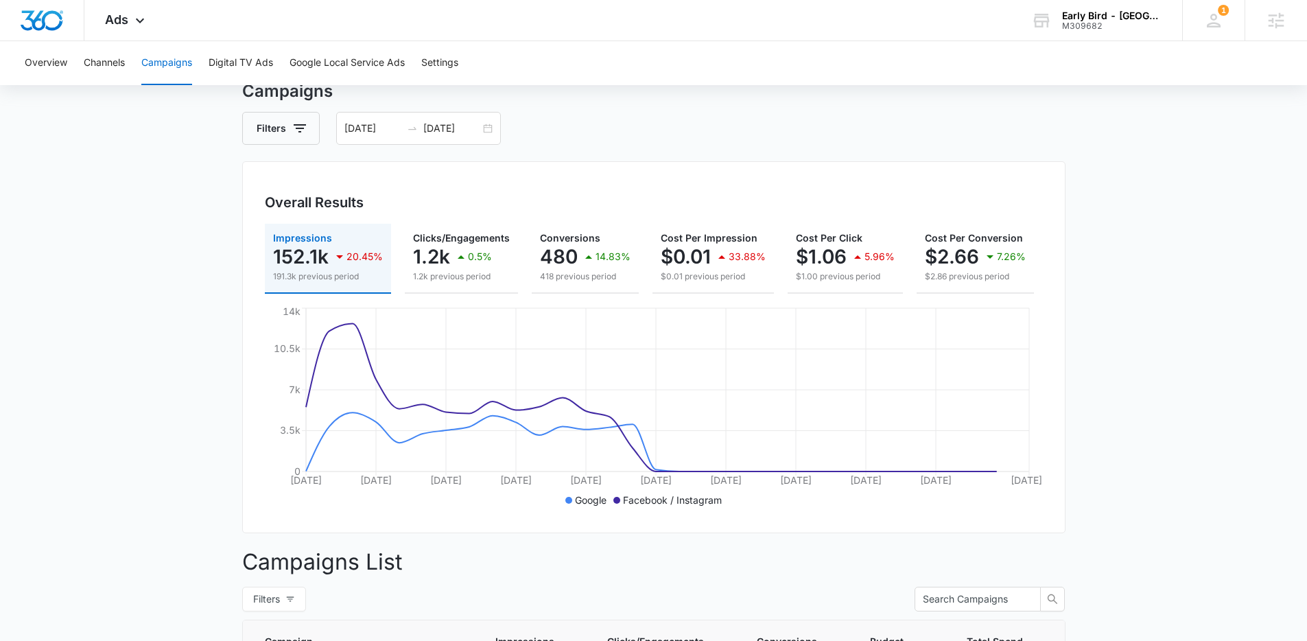
scroll to position [60, 0]
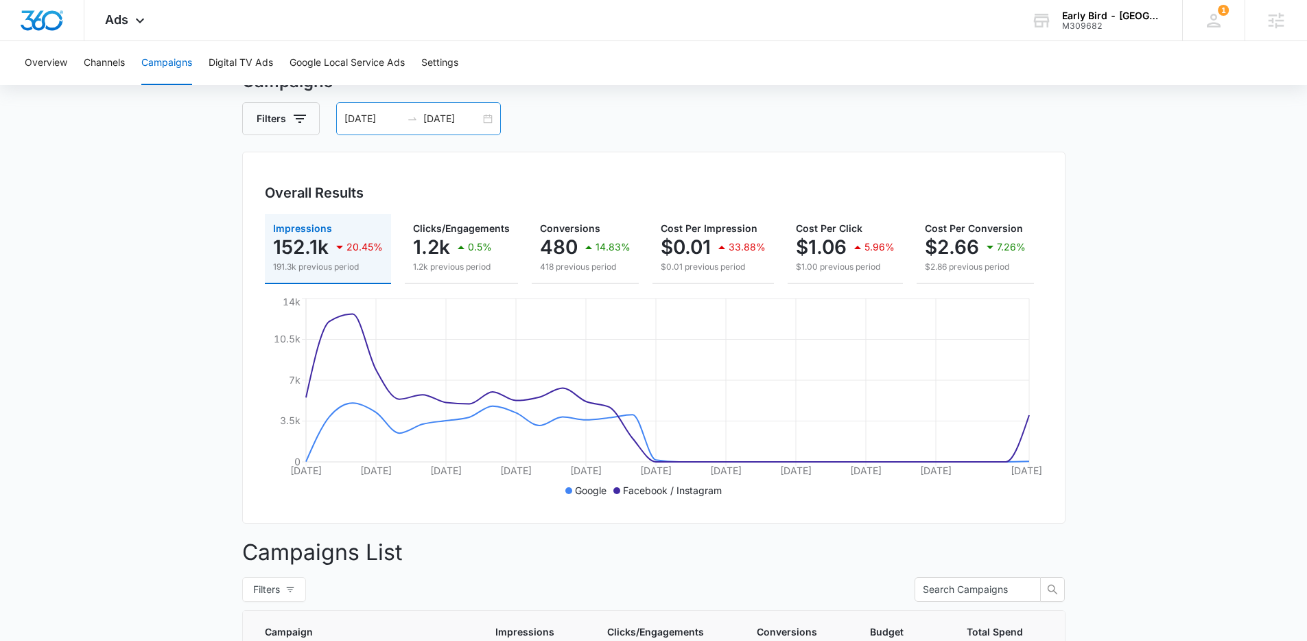
click at [391, 111] on input "07/16/2025" at bounding box center [372, 118] width 57 height 15
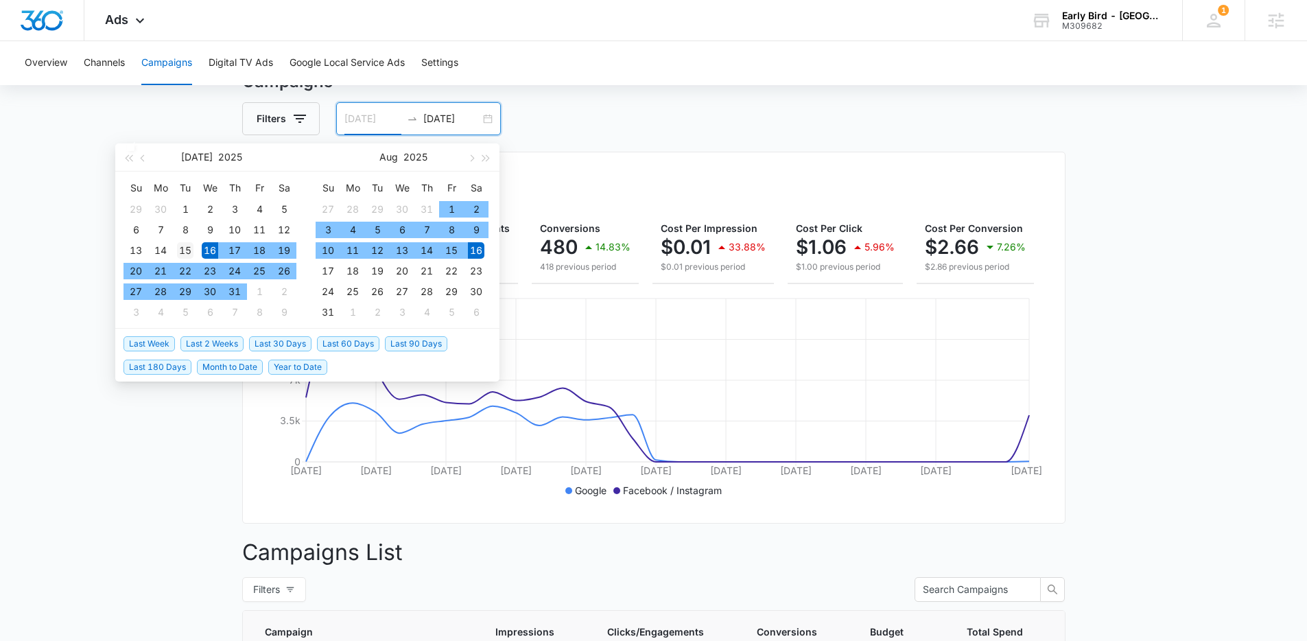
type input "07/15/2025"
click at [187, 248] on div "15" at bounding box center [185, 250] width 16 height 16
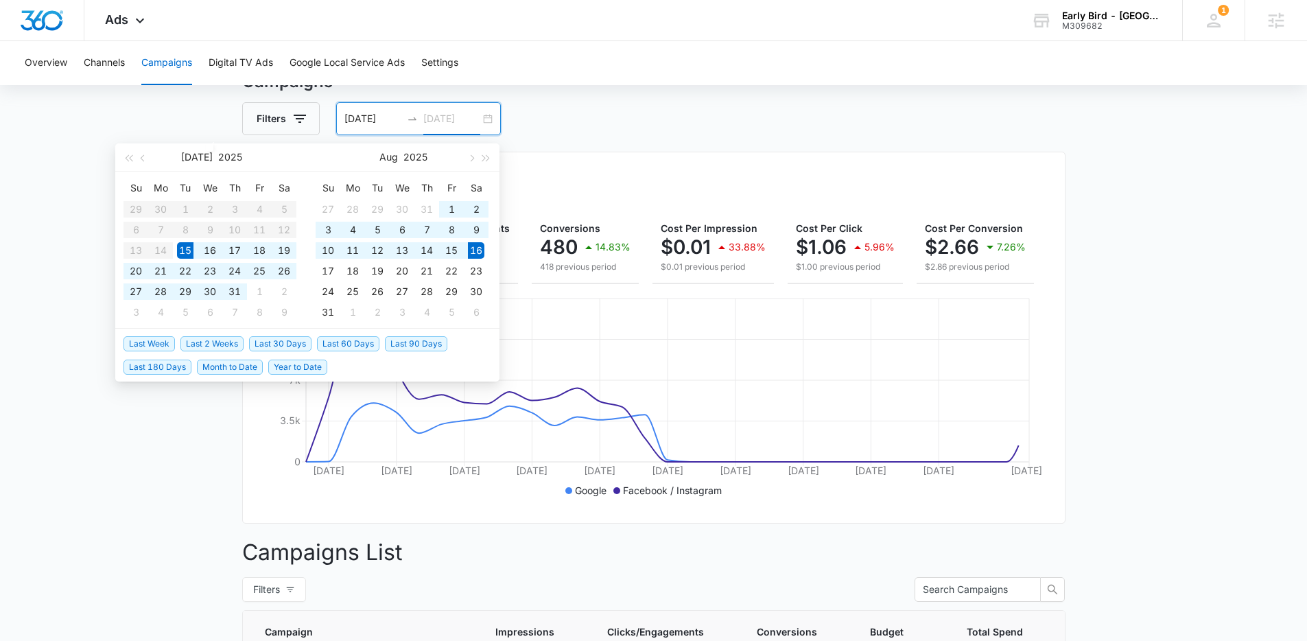
type input "08/16/2025"
click at [163, 251] on table "Su Mo Tu We Th Fr Sa 29 30 1 2 3 4 5 6 7 8 9 10 11 12 13 14 15 16 17 18 19 20 2…" at bounding box center [209, 249] width 173 height 145
click at [359, 123] on input "07/15/2025" at bounding box center [372, 118] width 57 height 15
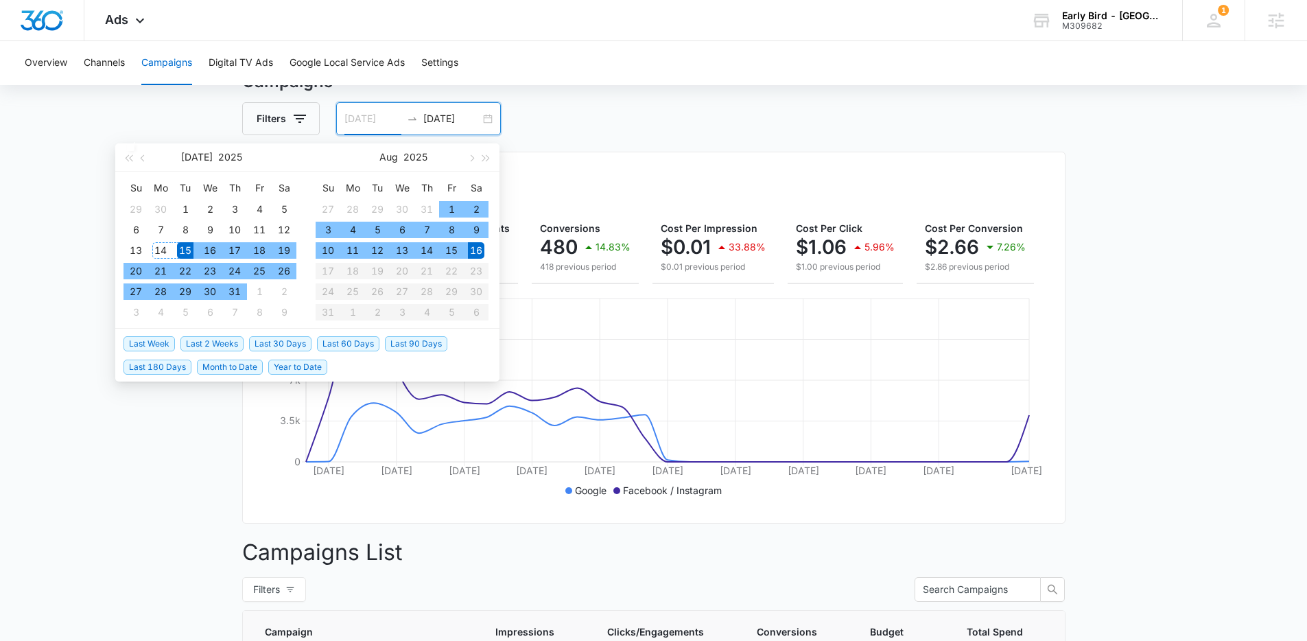
click at [163, 248] on div "14" at bounding box center [160, 250] width 16 height 16
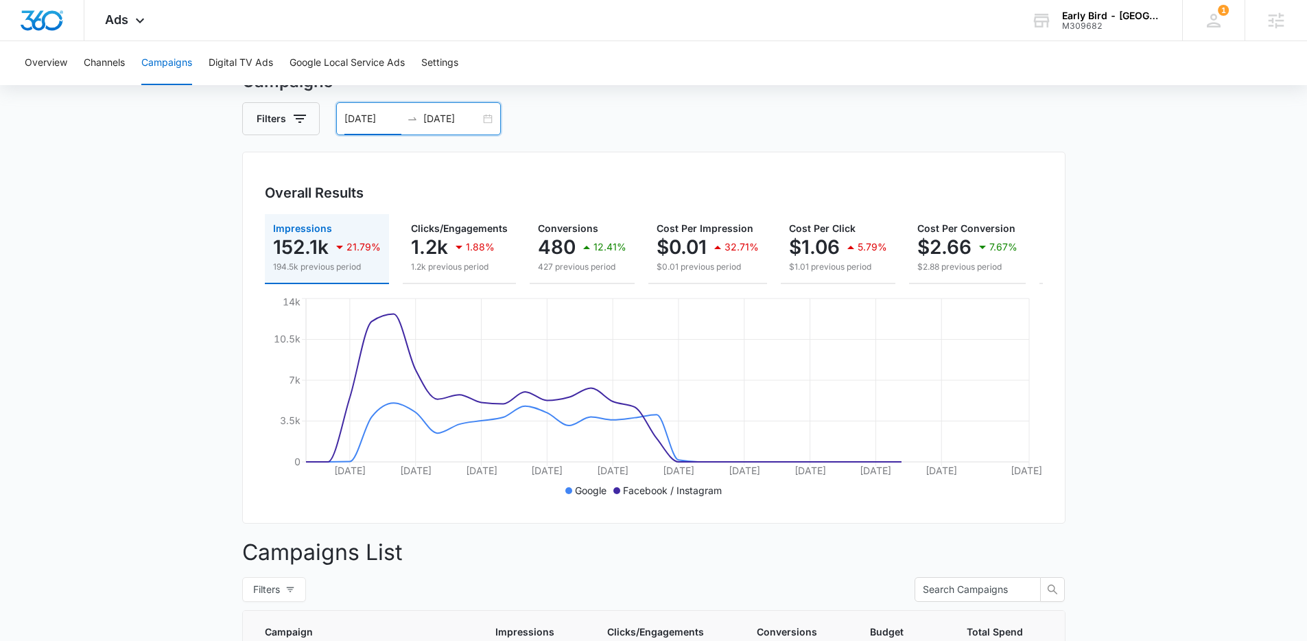
click at [1152, 342] on main "Campaigns Filters 07/14/2025 08/16/2025 Overall Results Impressions 152.1k 21.7…" at bounding box center [653, 550] width 1307 height 963
click at [470, 106] on div "07/14/2025 08/16/2025" at bounding box center [418, 118] width 165 height 33
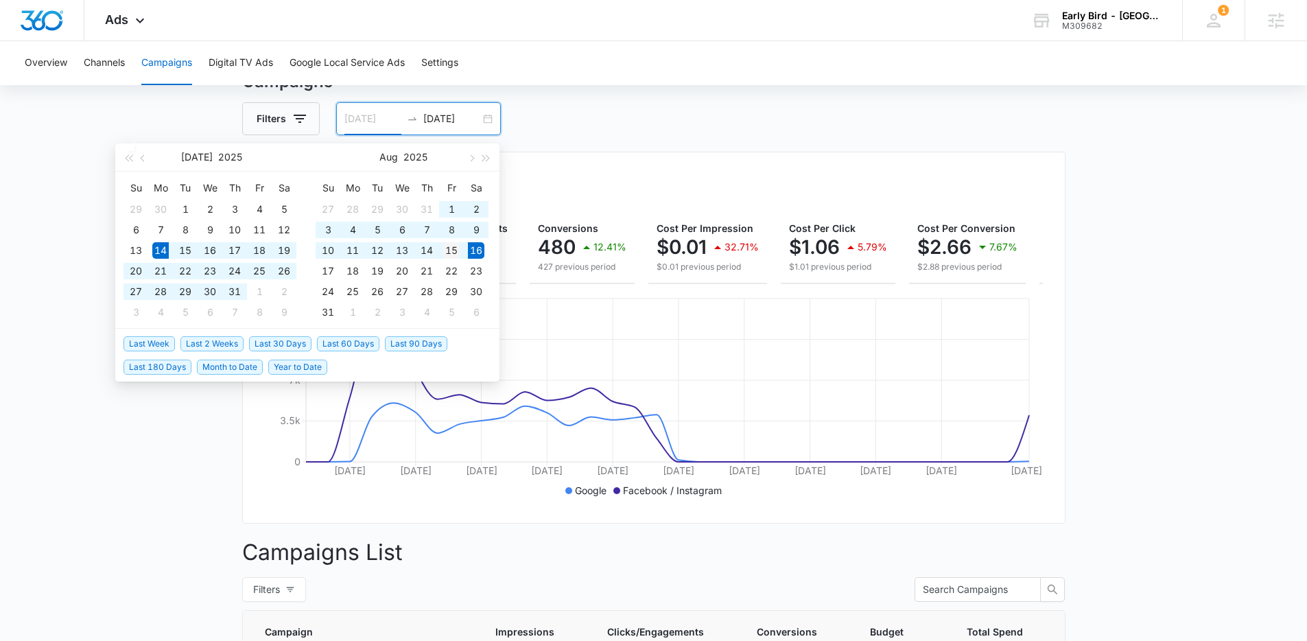
type input "08/15/2025"
click at [453, 253] on div "15" at bounding box center [451, 250] width 16 height 16
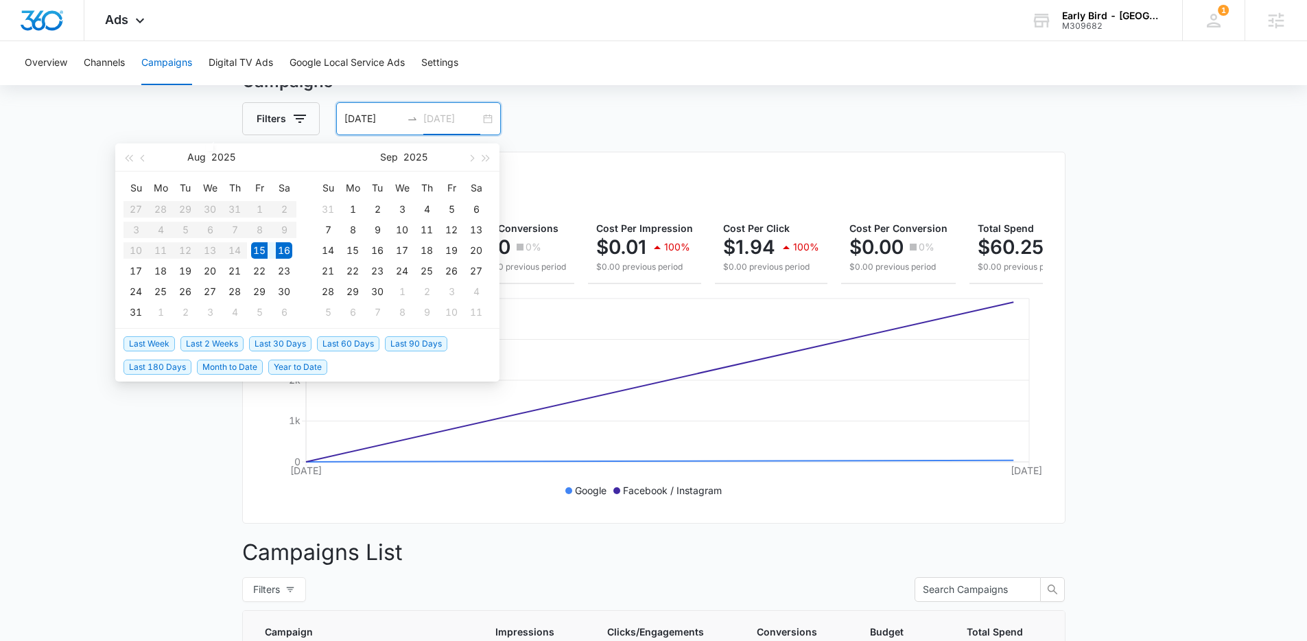
type input "08/16/2025"
click at [141, 158] on span "button" at bounding box center [144, 157] width 7 height 7
click at [383, 115] on input "08/15/2025" at bounding box center [372, 118] width 57 height 15
type input "07/14/2025"
click at [154, 252] on div "14" at bounding box center [160, 250] width 16 height 16
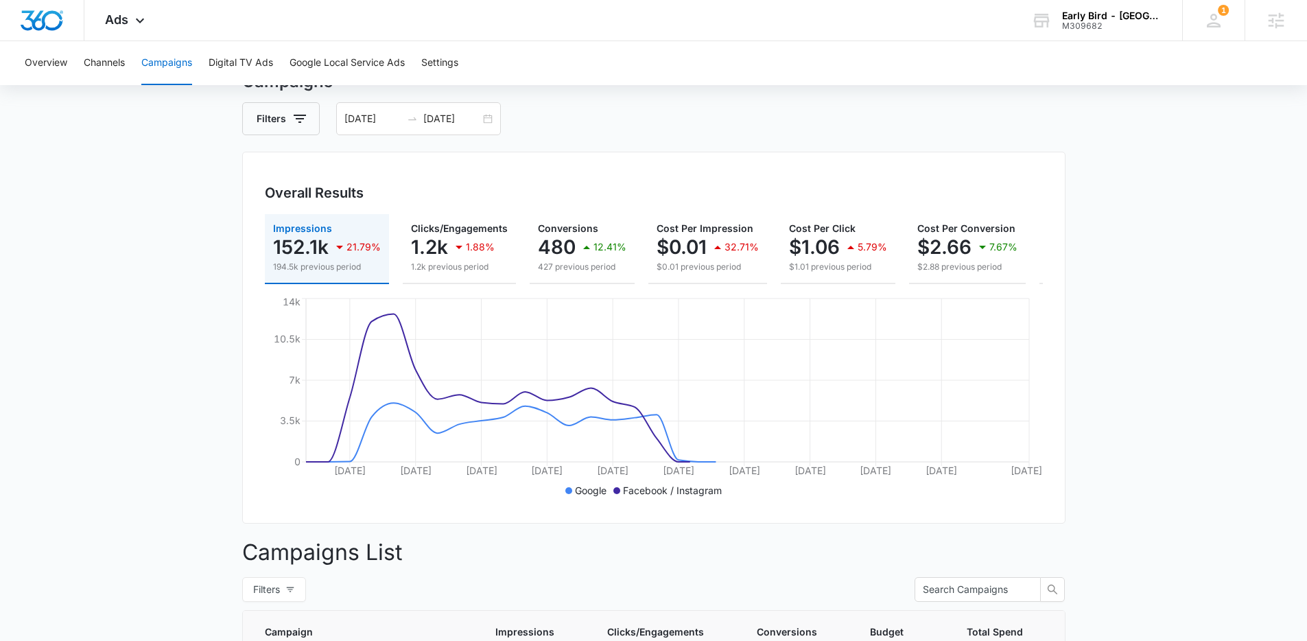
click at [1150, 379] on main "Campaigns Filters 07/14/2025 08/16/2025 Overall Results Impressions 152.1k 21.7…" at bounding box center [653, 550] width 1307 height 963
click at [472, 125] on input "08/16/2025" at bounding box center [451, 118] width 57 height 15
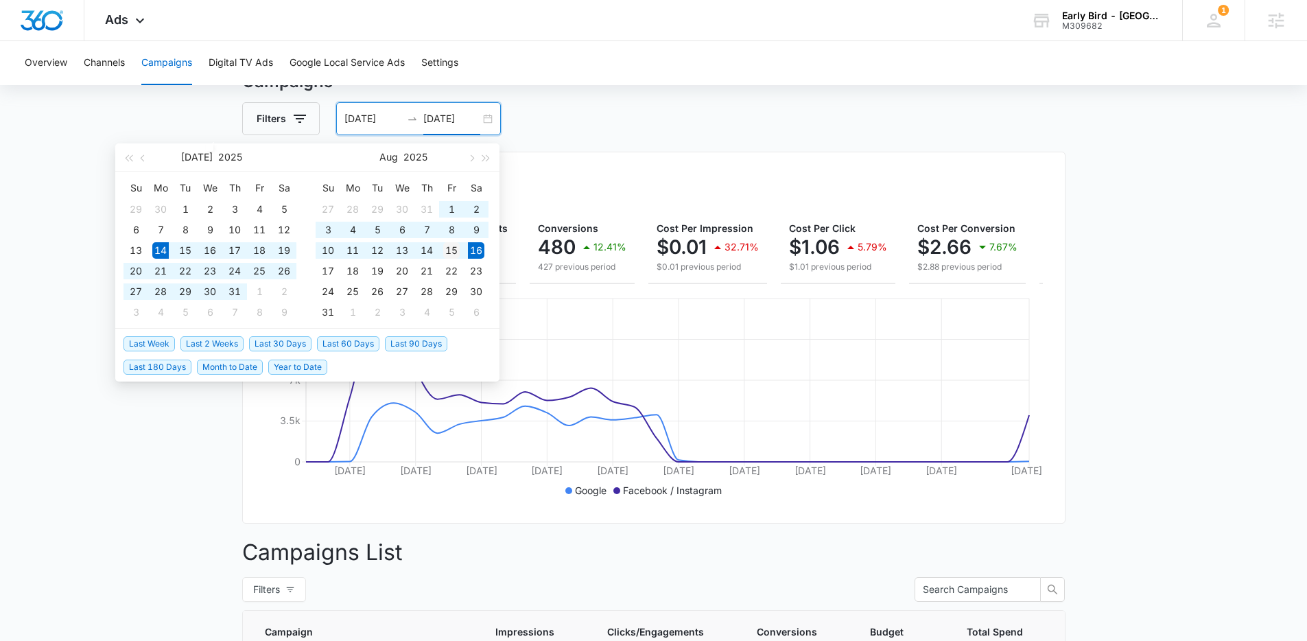
type input "08/15/2025"
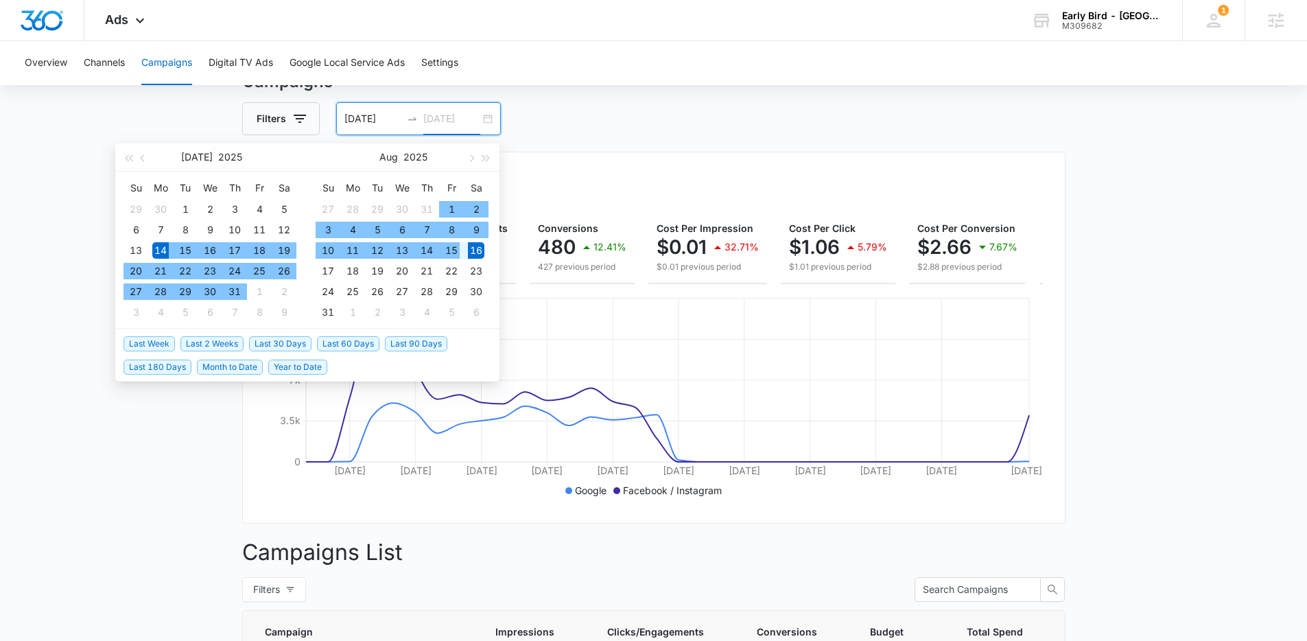
click at [443, 252] on div "15" at bounding box center [451, 250] width 16 height 16
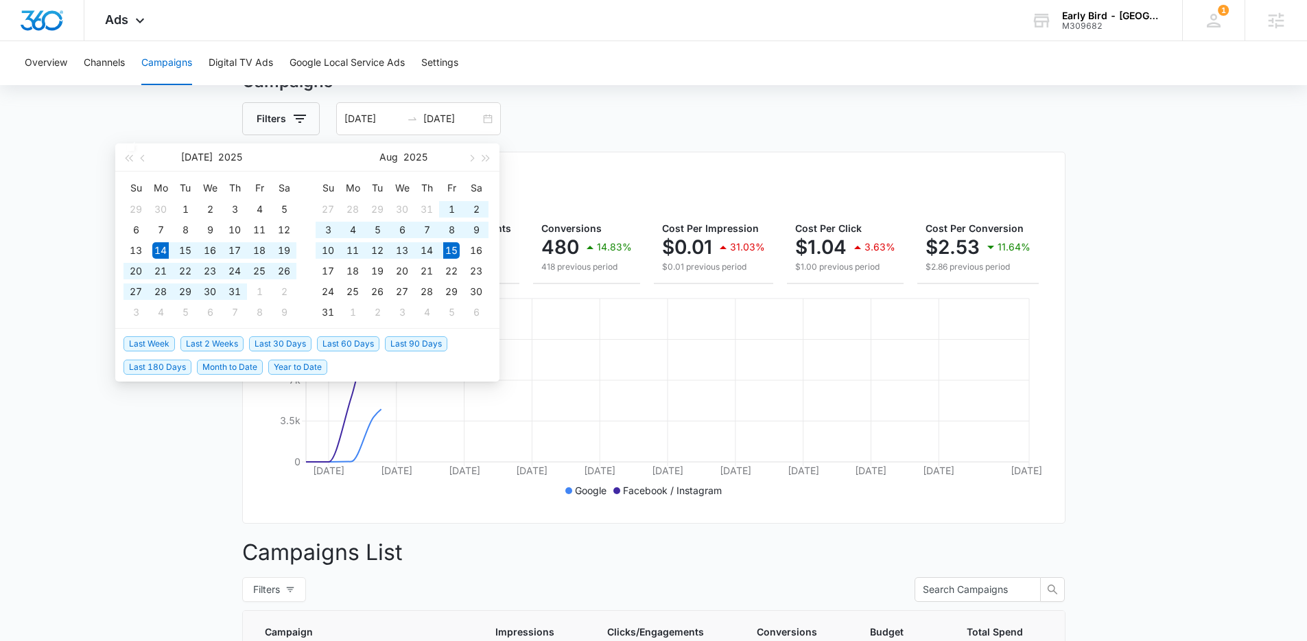
click at [1153, 340] on main "Campaigns Filters 07/14/2025 08/15/2025 Overall Results Impressions 148.1k 22.5…" at bounding box center [653, 550] width 1307 height 963
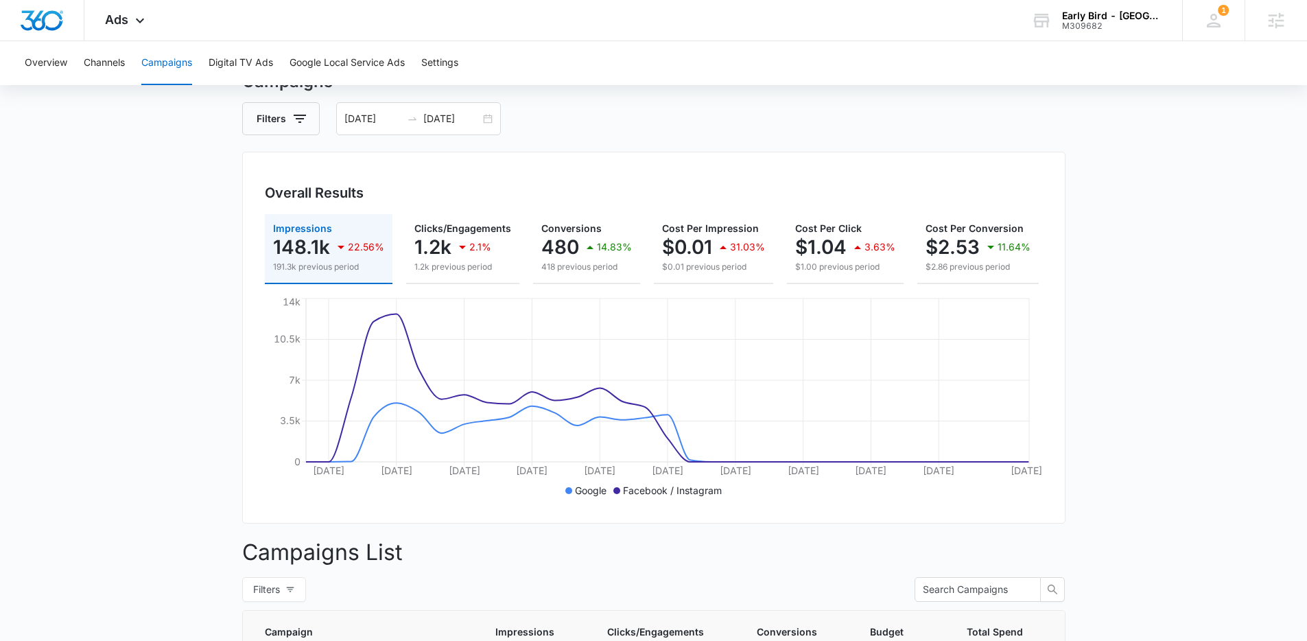
click at [1134, 367] on main "Campaigns Filters 07/14/2025 08/15/2025 Overall Results Impressions 148.1k 22.5…" at bounding box center [653, 550] width 1307 height 963
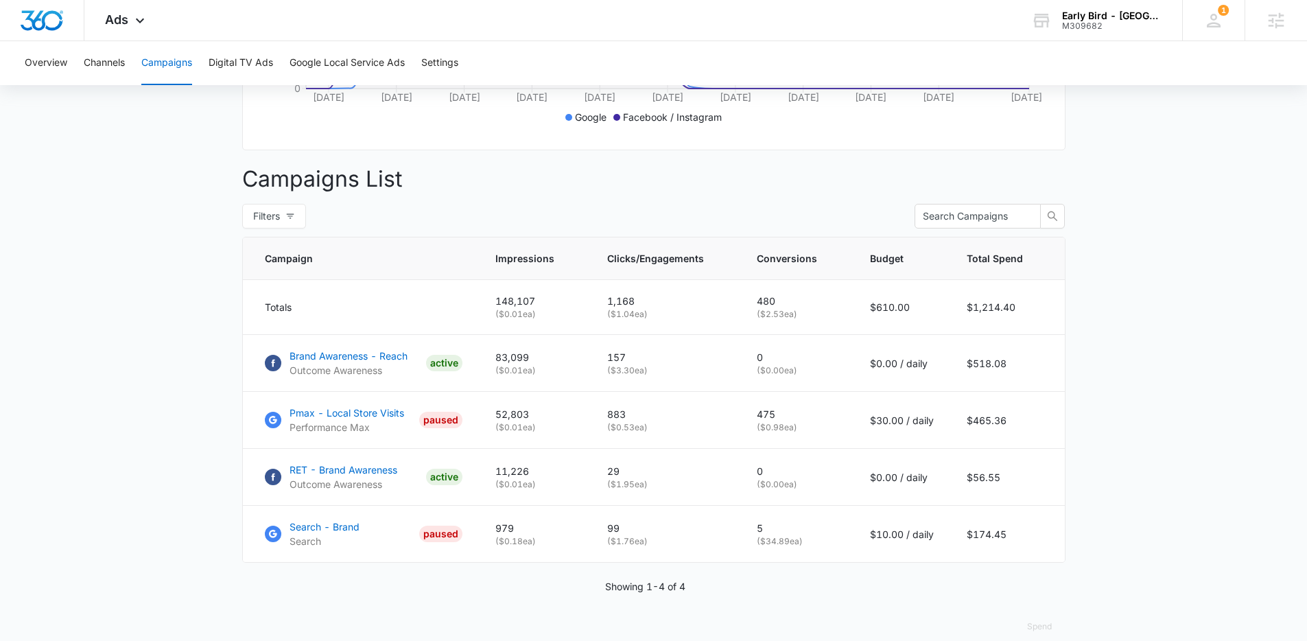
scroll to position [432, 0]
click at [1191, 366] on main "Campaigns Filters 07/14/2025 08/15/2025 Overall Results Impressions 148.1k 22.5…" at bounding box center [653, 178] width 1307 height 963
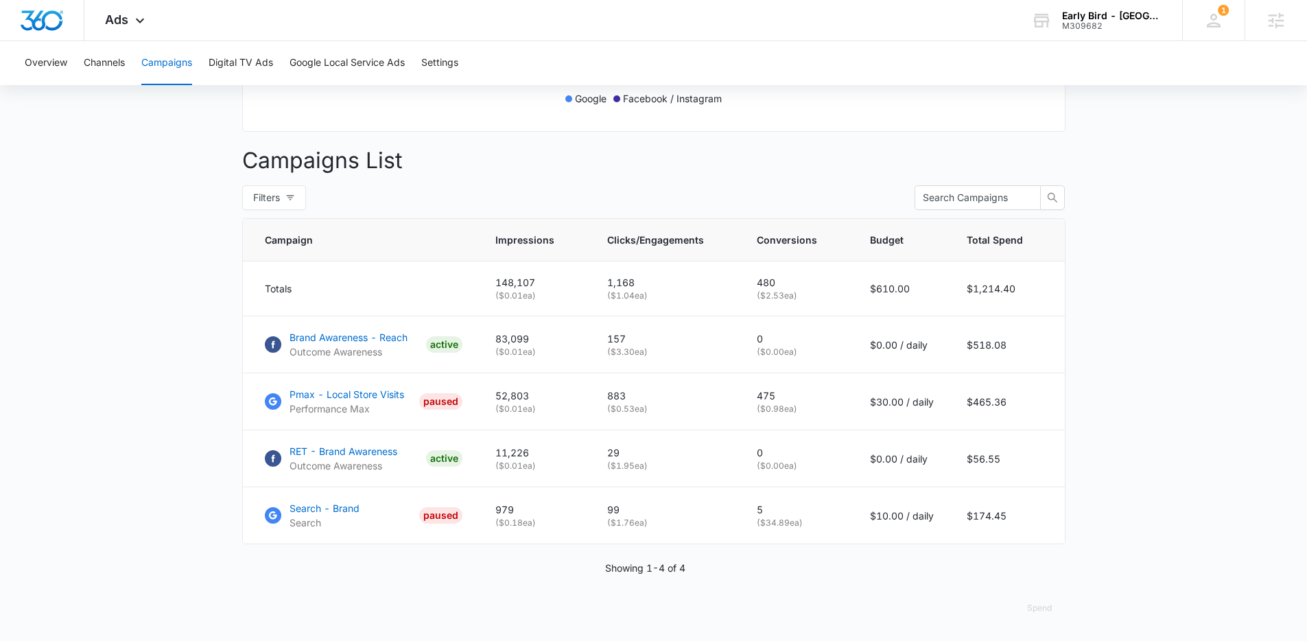
click at [1158, 408] on main "Campaigns Filters 07/14/2025 08/15/2025 Overall Results Impressions 148.1k 22.5…" at bounding box center [653, 159] width 1307 height 963
click at [1201, 447] on main "Campaigns Filters 07/14/2025 08/15/2025 Overall Results Impressions 148.1k 22.5…" at bounding box center [653, 159] width 1307 height 963
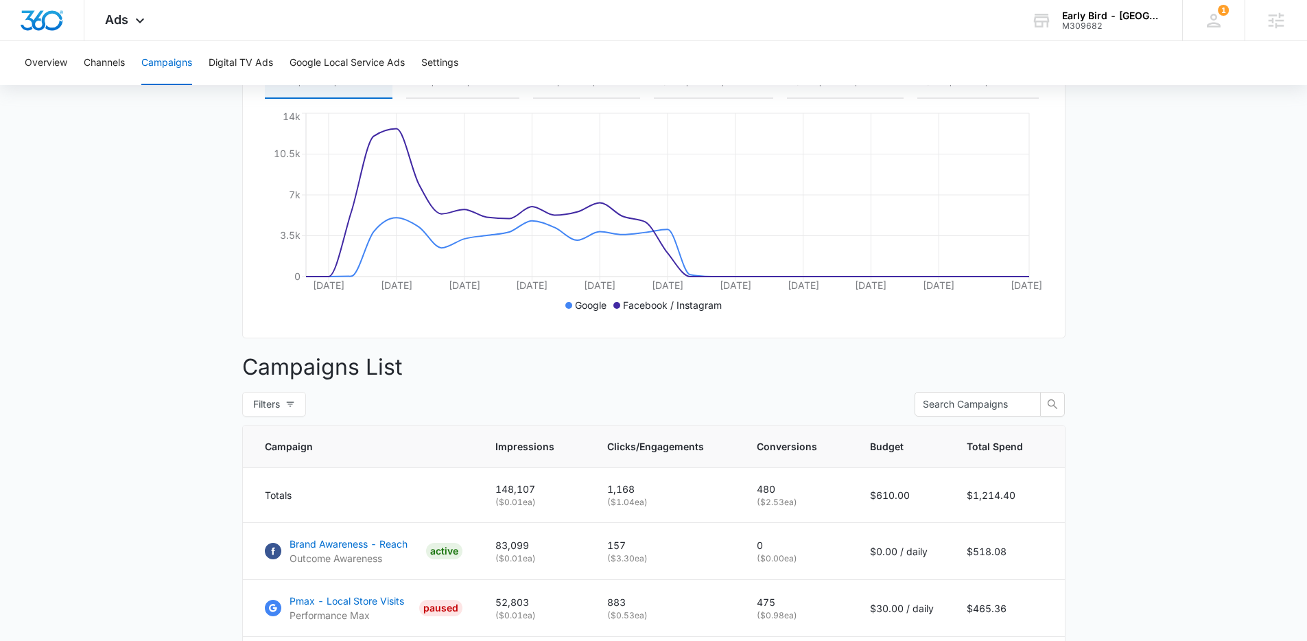
scroll to position [302, 0]
